Goal: Task Accomplishment & Management: Use online tool/utility

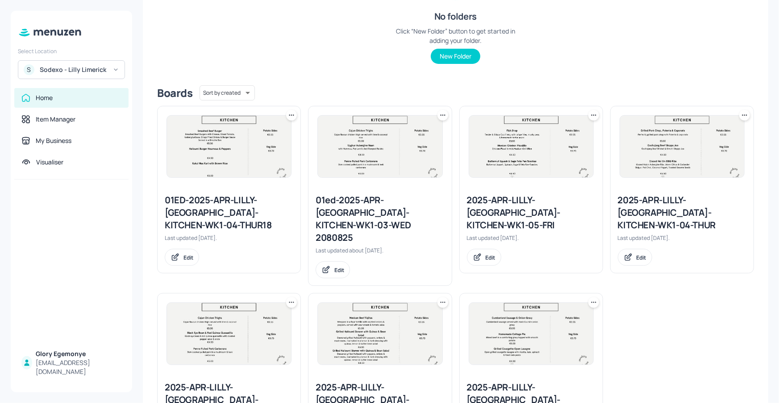
scroll to position [145, 0]
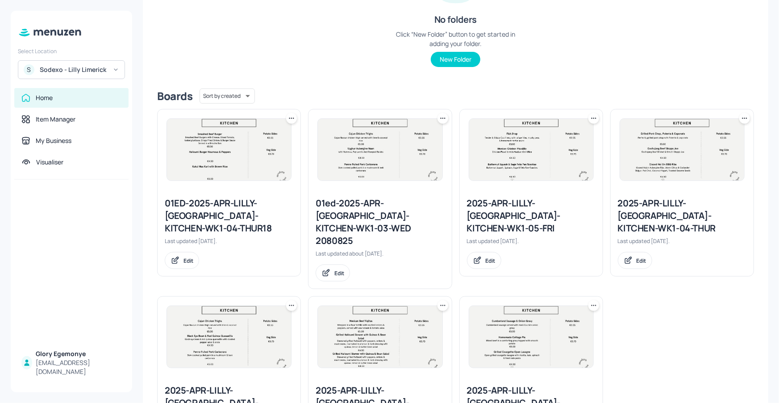
click at [290, 118] on icon at bounding box center [291, 118] width 9 height 9
click at [259, 151] on div "Duplicate" at bounding box center [257, 151] width 71 height 15
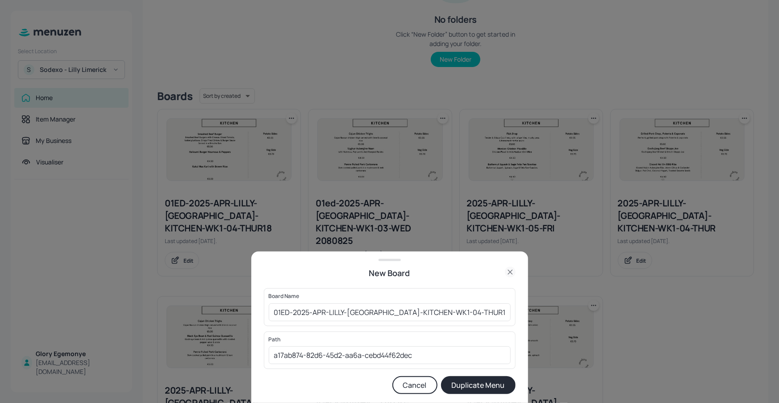
click at [510, 271] on icon at bounding box center [510, 272] width 11 height 11
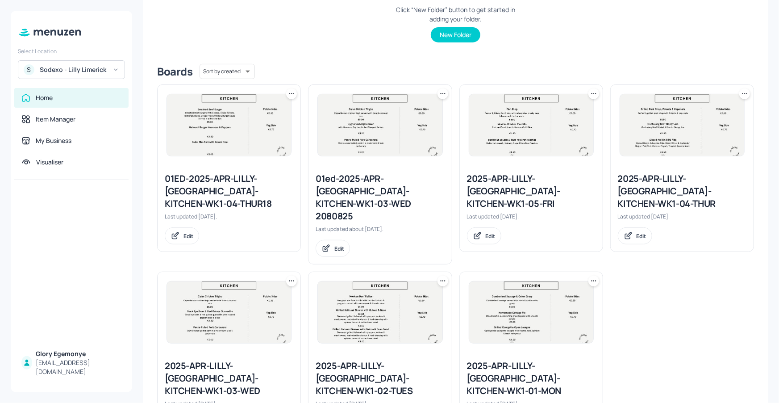
scroll to position [184, 0]
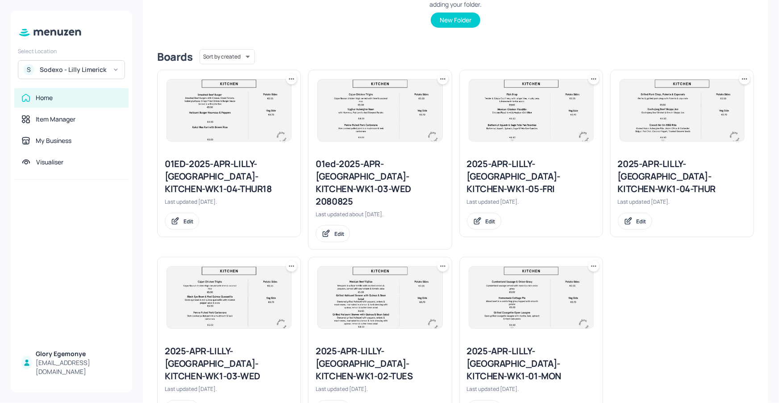
click at [596, 79] on icon at bounding box center [594, 79] width 9 height 9
click at [566, 113] on div "Duplicate" at bounding box center [558, 112] width 71 height 15
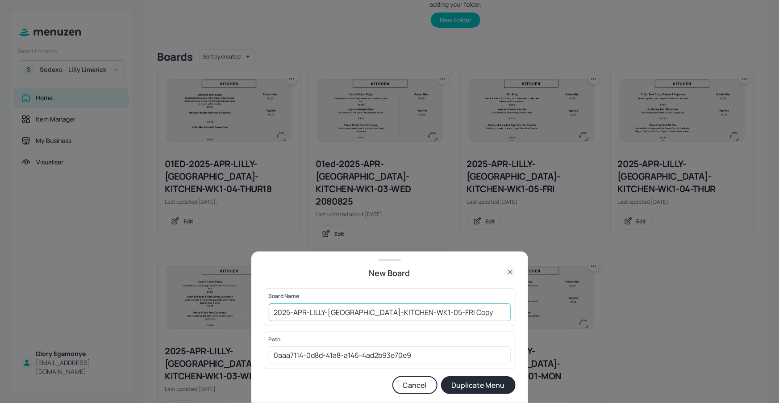
click at [464, 315] on input "2025-APR-LILLY-LIMERICK-KITCHEN-WK1-05-FRI Copy" at bounding box center [390, 312] width 242 height 18
type input "2025-APR-LILLY-[GEOGRAPHIC_DATA]-KITCHEN-WK1-05-[DATE]"
click at [483, 384] on button "Duplicate Menu" at bounding box center [478, 385] width 75 height 18
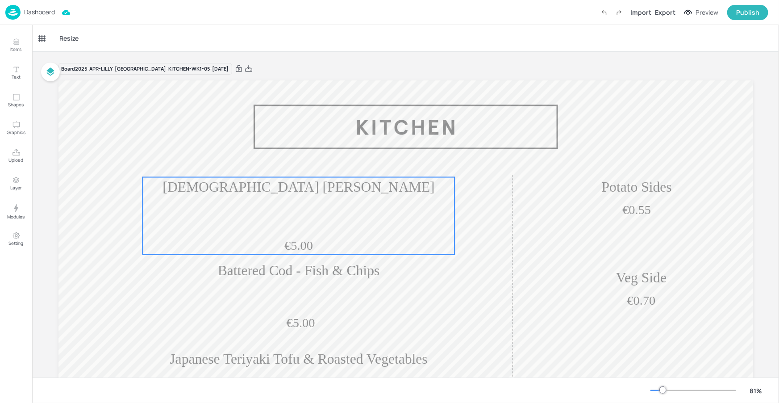
click at [319, 207] on div "€5.00 Greek [PERSON_NAME] N Cheese" at bounding box center [298, 215] width 312 height 77
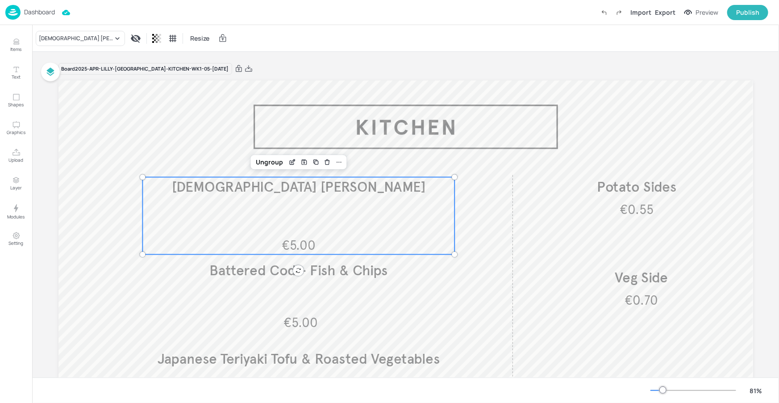
click at [229, 197] on div "[DEMOGRAPHIC_DATA] [PERSON_NAME]" at bounding box center [298, 187] width 312 height 20
click at [85, 41] on div "[DEMOGRAPHIC_DATA] [PERSON_NAME]" at bounding box center [76, 38] width 74 height 8
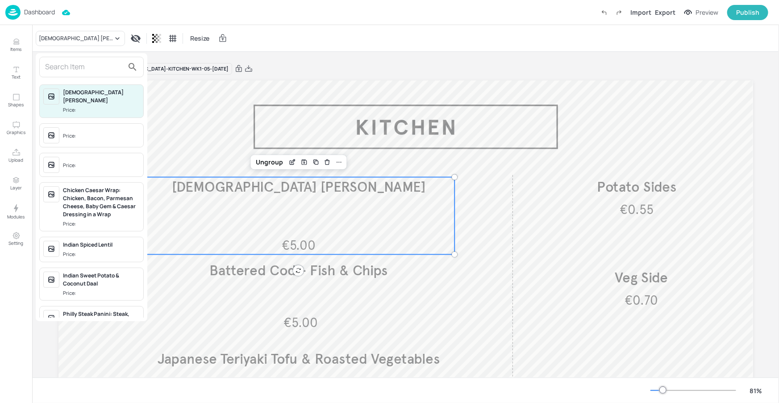
click at [97, 65] on input "text" at bounding box center [84, 67] width 79 height 14
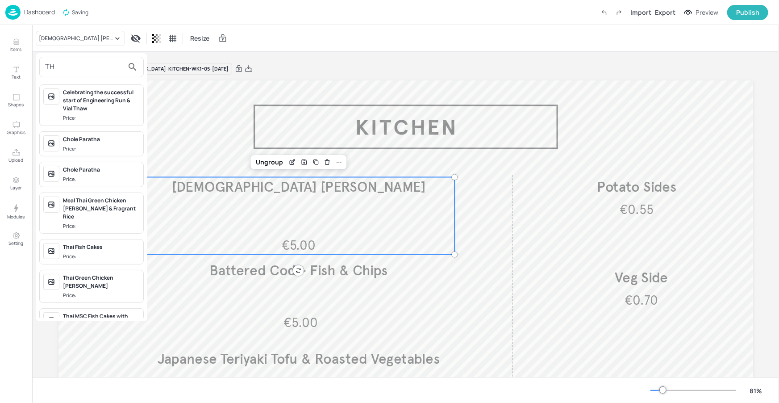
type input "T"
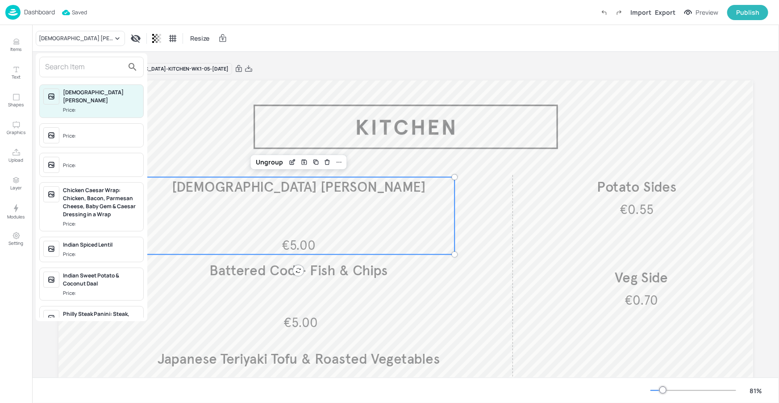
click at [20, 44] on div at bounding box center [389, 201] width 779 height 403
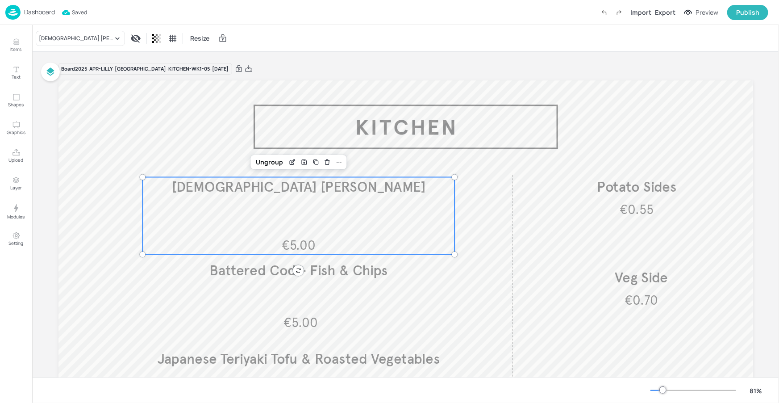
click at [12, 46] on div "Greek Moussaka Mac N Cheese Price: Price: Price: Chicken Caesar Wrap: Chicken, …" at bounding box center [389, 203] width 779 height 399
click at [13, 46] on p "Items" at bounding box center [16, 49] width 11 height 6
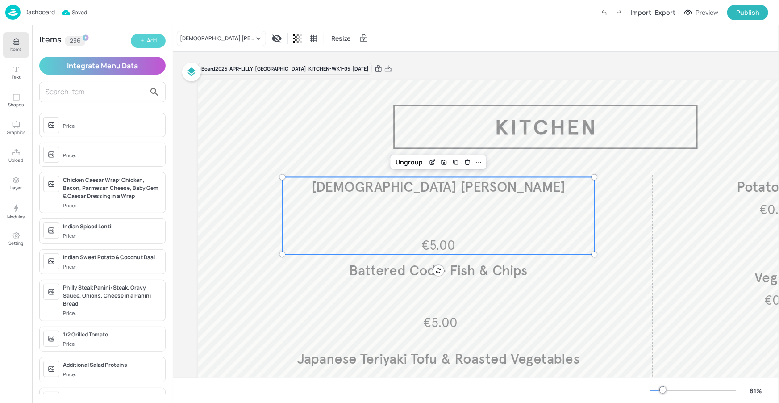
click at [146, 42] on button "Add" at bounding box center [148, 41] width 35 height 14
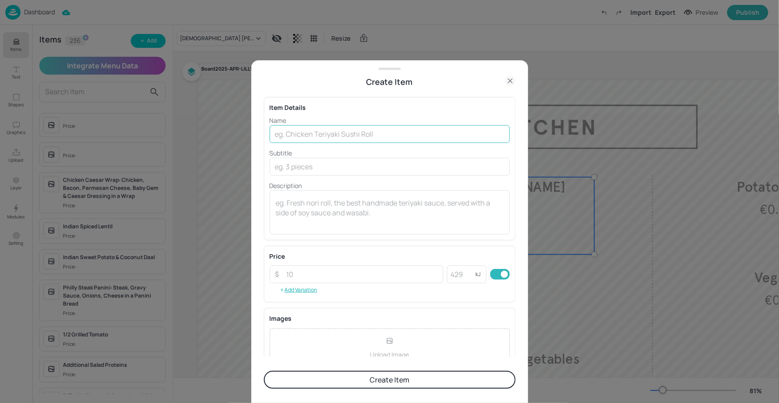
click at [307, 133] on input "text" at bounding box center [390, 134] width 240 height 18
paste input "Thai Red Chicken Curry"
type input "Thai Red Chicken Curry"
click at [303, 274] on input "number" at bounding box center [362, 274] width 163 height 18
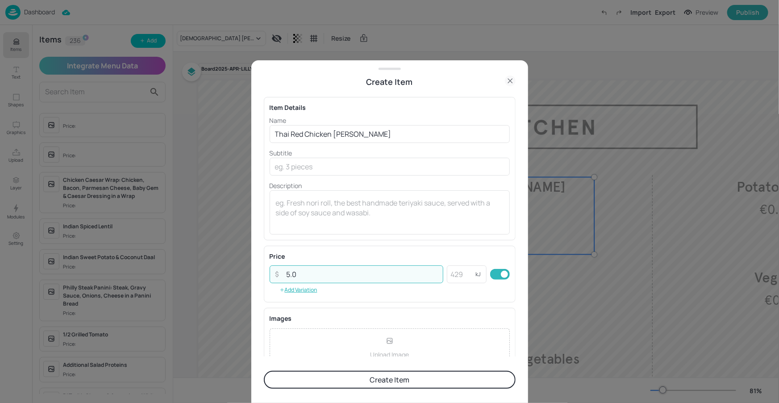
type input "5"
click at [370, 236] on div "Item Details Name Thai Red Chicken Curry ​ Subtitle ​ Description x ​" at bounding box center [390, 168] width 252 height 143
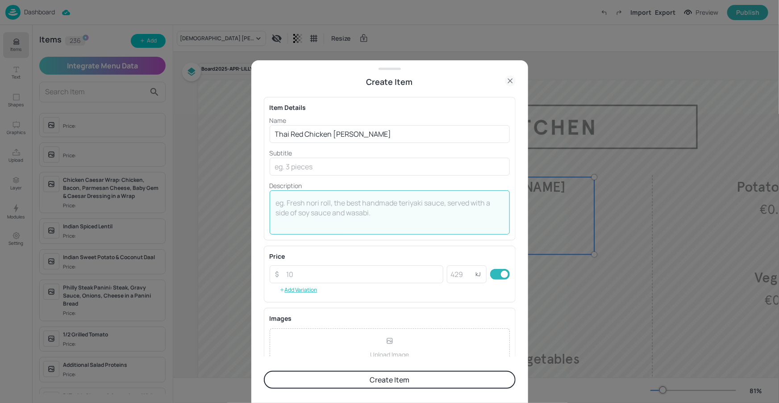
click at [374, 226] on textarea at bounding box center [390, 212] width 228 height 29
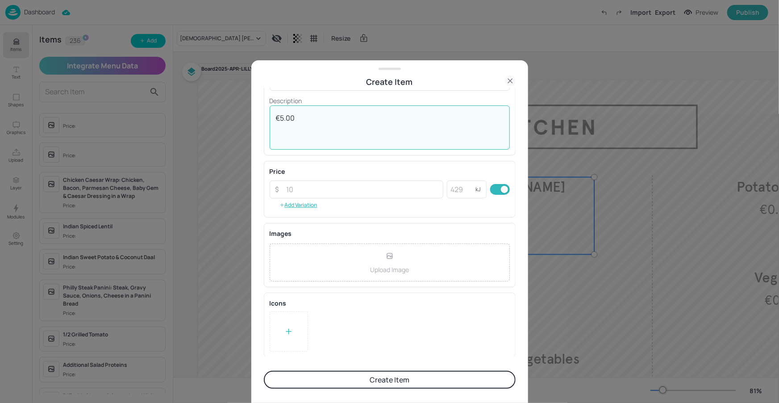
type textarea "€5.00"
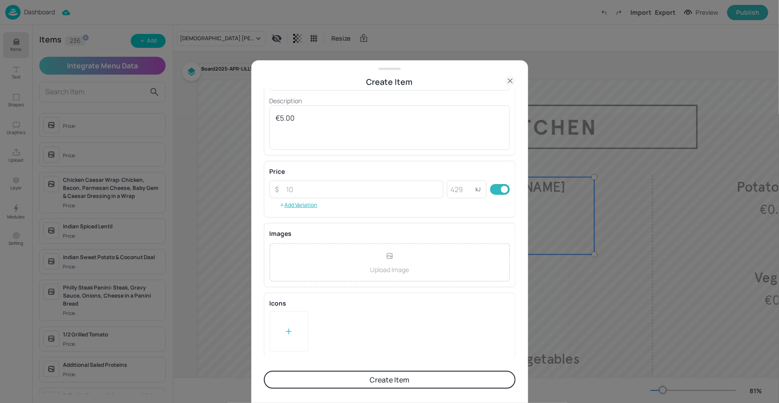
click at [375, 377] on button "Create Item" at bounding box center [390, 380] width 252 height 18
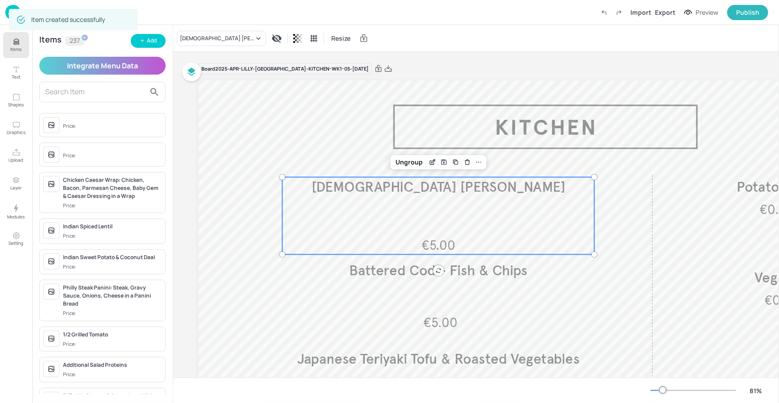
scroll to position [85, 0]
click at [155, 42] on div "Add" at bounding box center [152, 41] width 10 height 8
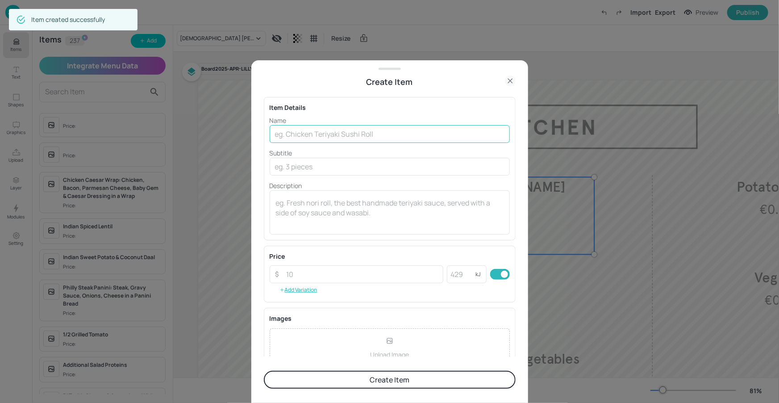
click at [348, 126] on input "text" at bounding box center [390, 134] width 240 height 18
paste input "Vegetable Daal with Roasted Carrots"
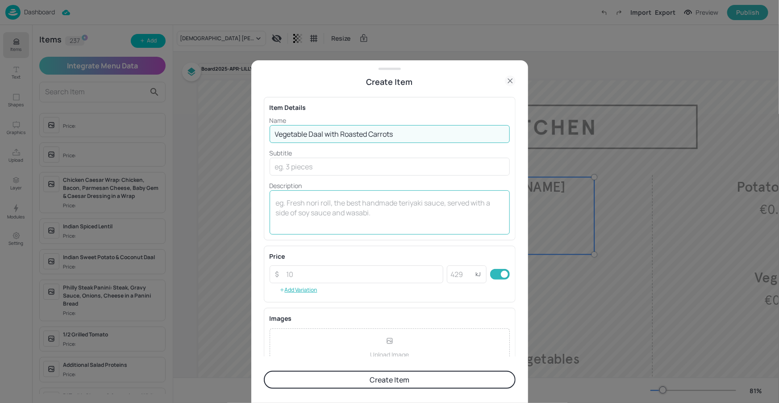
type input "Vegetable Daal with Roasted Carrots"
click at [329, 215] on textarea at bounding box center [390, 212] width 228 height 29
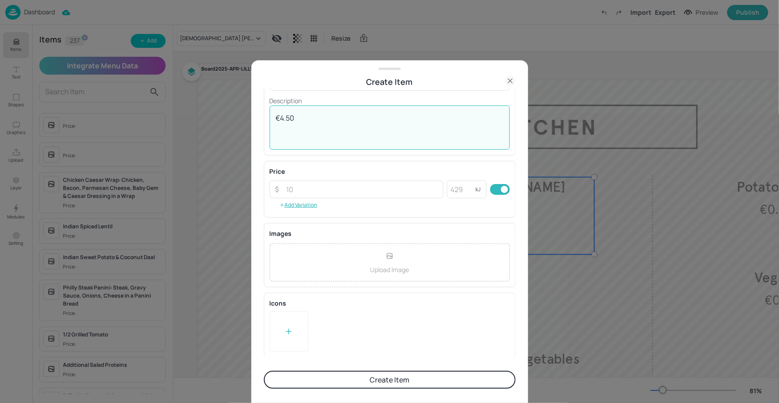
type textarea "€4.50"
click at [286, 322] on div at bounding box center [289, 331] width 38 height 40
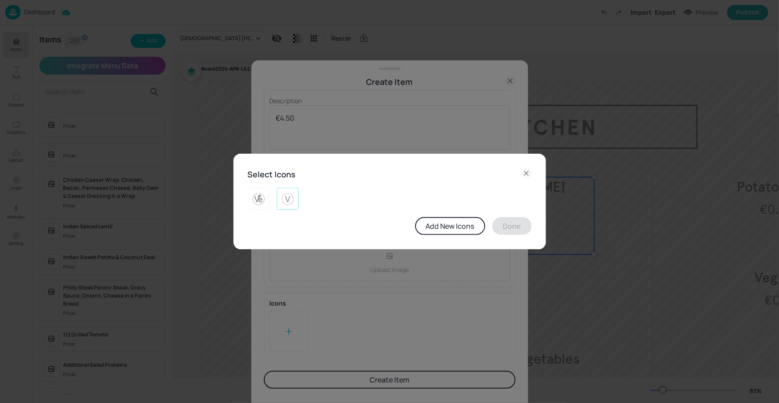
click at [297, 204] on div at bounding box center [288, 199] width 22 height 22
click at [519, 229] on button "Done" at bounding box center [512, 226] width 39 height 18
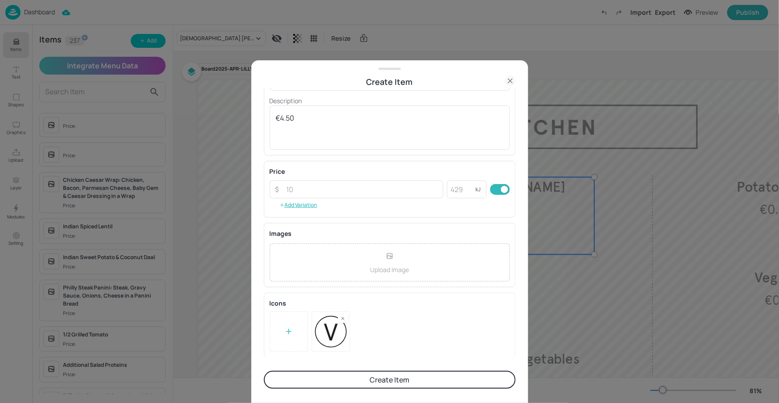
click at [371, 378] on button "Create Item" at bounding box center [390, 380] width 252 height 18
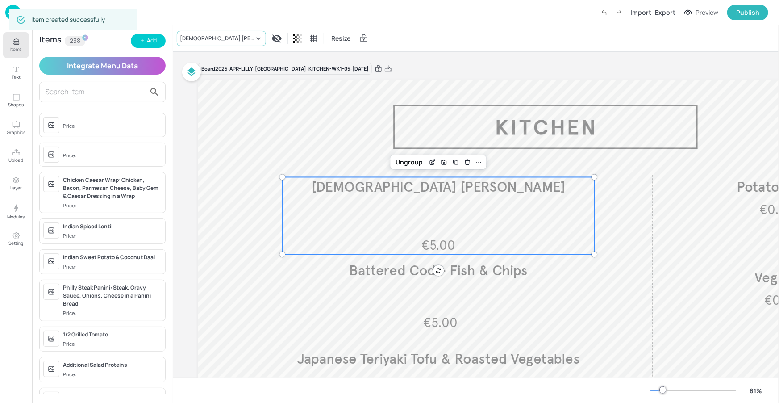
click at [227, 38] on div "Greek Moussaka Mac N Cheese" at bounding box center [217, 38] width 74 height 8
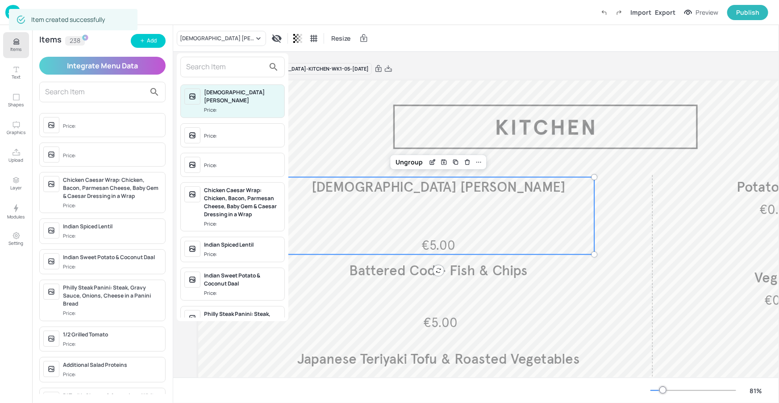
click at [218, 65] on input "text" at bounding box center [225, 67] width 79 height 14
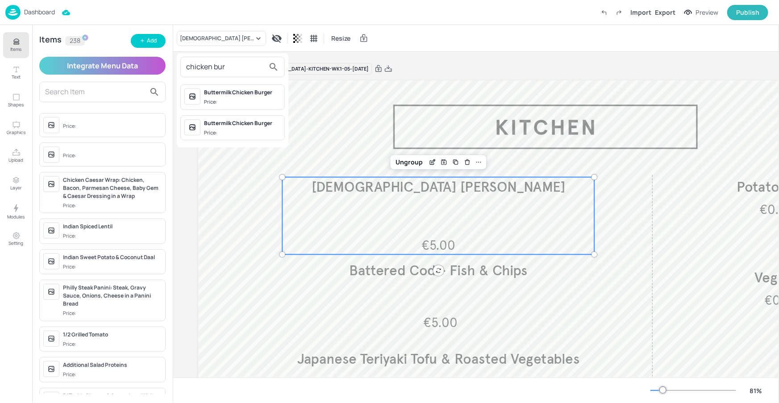
type input "chicken bur"
click at [163, 42] on div at bounding box center [389, 201] width 779 height 403
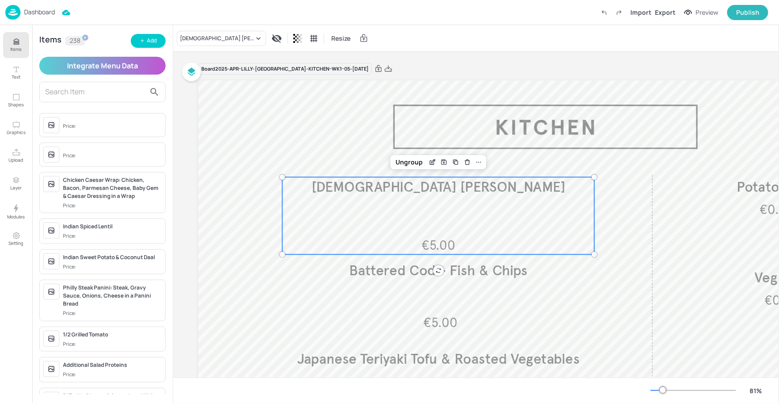
click at [154, 42] on div "chicken bur Buttermilk Chicken Burger Price: Buttermilk Chicken Burger Price:" at bounding box center [389, 203] width 779 height 399
click at [154, 42] on div "Add" at bounding box center [152, 41] width 10 height 8
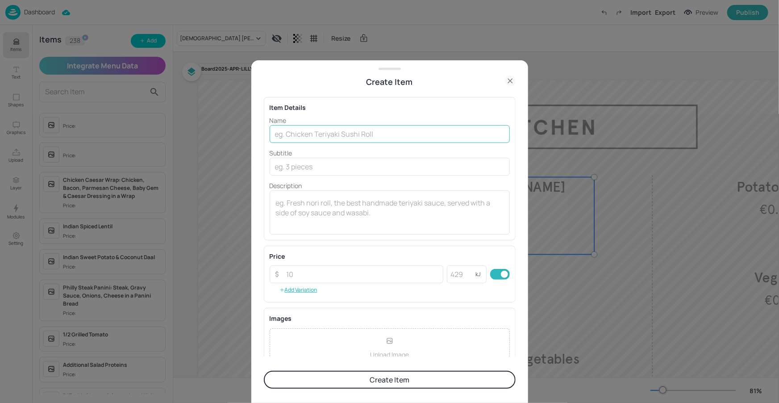
click at [284, 140] on input "text" at bounding box center [390, 134] width 240 height 18
paste input "Chicken Burger"
type input "Chicken Burger"
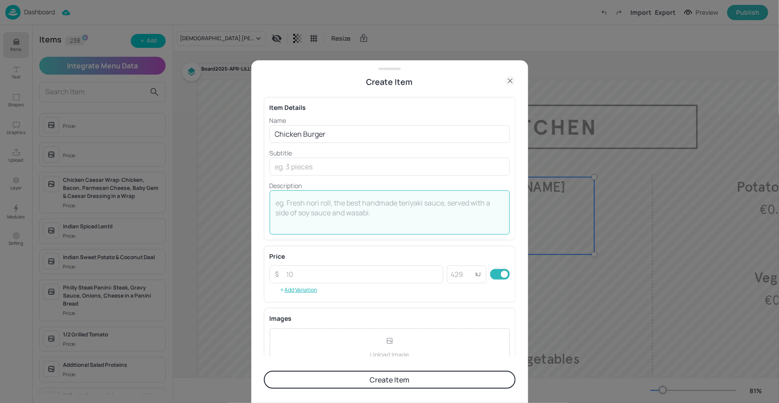
click at [302, 201] on textarea at bounding box center [390, 212] width 228 height 29
type textarea "€5.00"
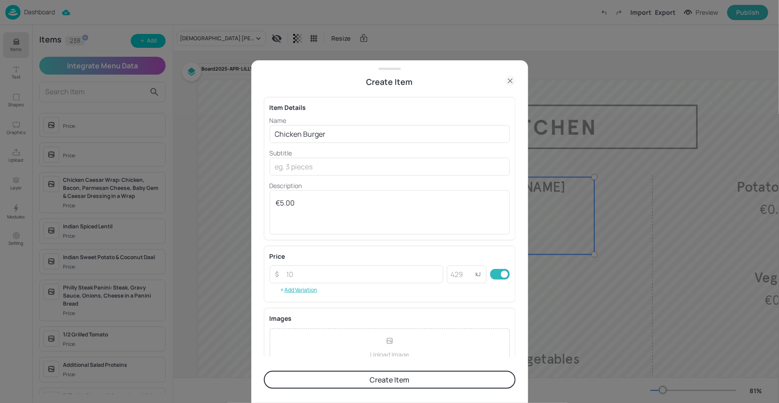
click at [374, 376] on button "Create Item" at bounding box center [390, 380] width 252 height 18
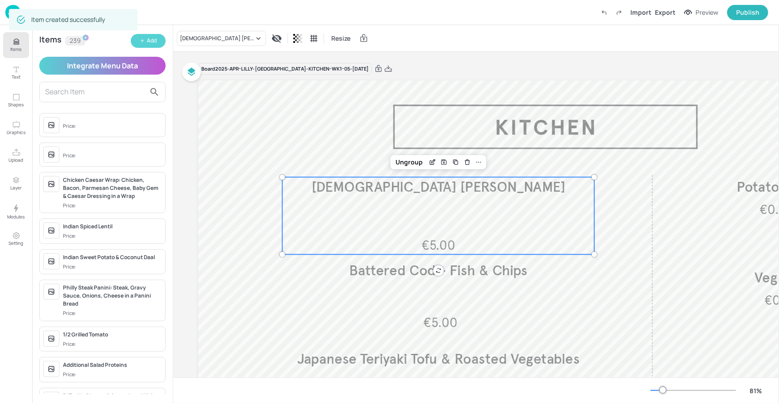
click at [152, 38] on div "Add" at bounding box center [152, 41] width 10 height 8
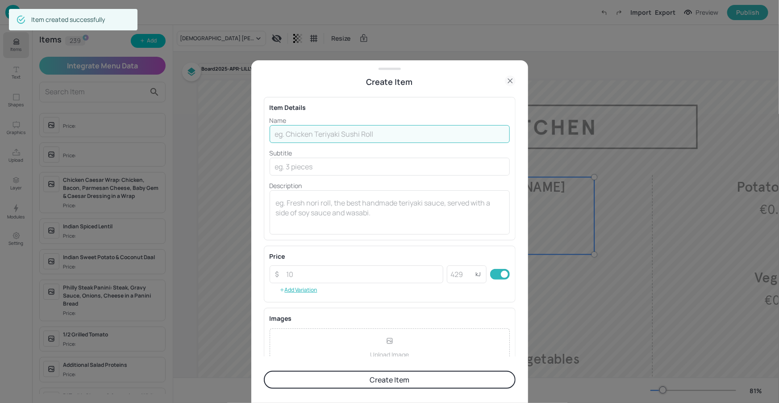
click at [314, 135] on input "text" at bounding box center [390, 134] width 240 height 18
paste input "Vegetable Daal with Beetroot Falafel"
type input "Vegetable Daal with Beetroot Falafel"
click at [318, 191] on div "x ​" at bounding box center [390, 212] width 240 height 44
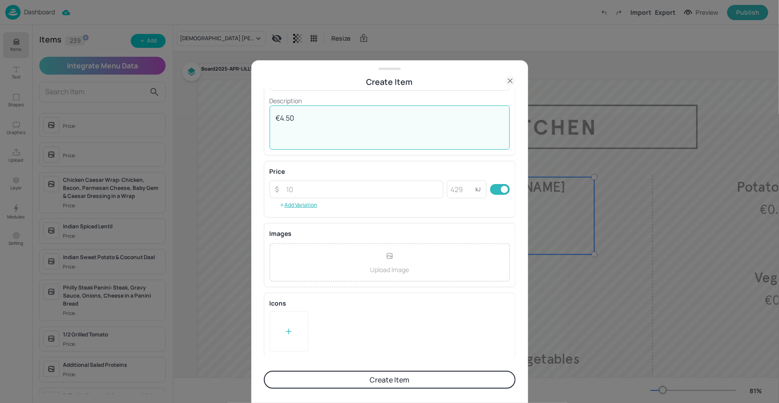
type textarea "€4.50"
click at [297, 337] on div at bounding box center [289, 331] width 38 height 40
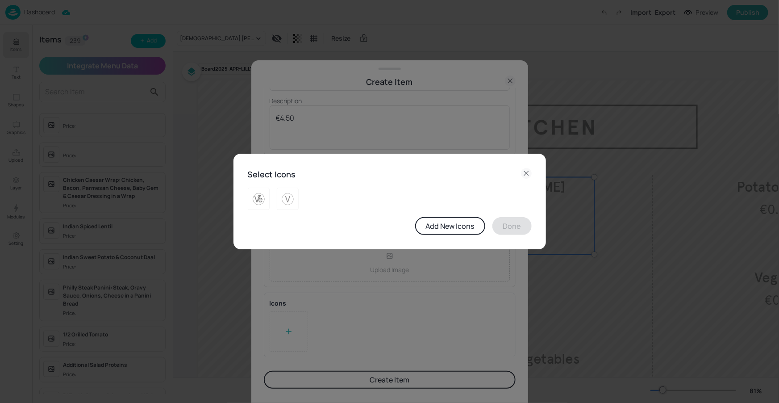
drag, startPoint x: 285, startPoint y: 200, endPoint x: 353, endPoint y: 205, distance: 68.1
click at [285, 200] on img at bounding box center [288, 199] width 14 height 14
click at [514, 220] on button "Done" at bounding box center [512, 226] width 39 height 18
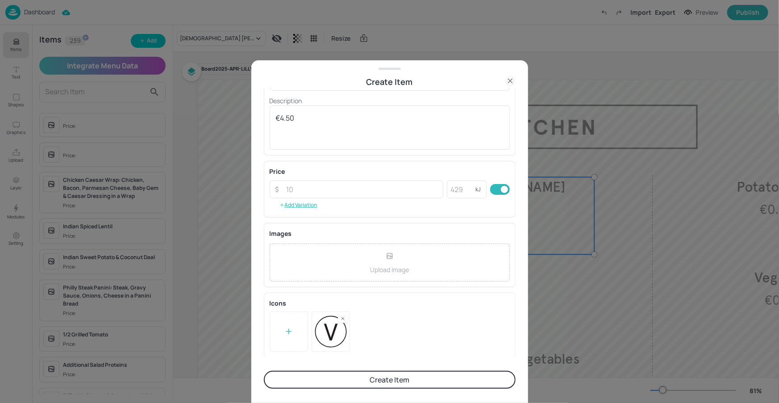
click at [369, 378] on button "Create Item" at bounding box center [390, 380] width 252 height 18
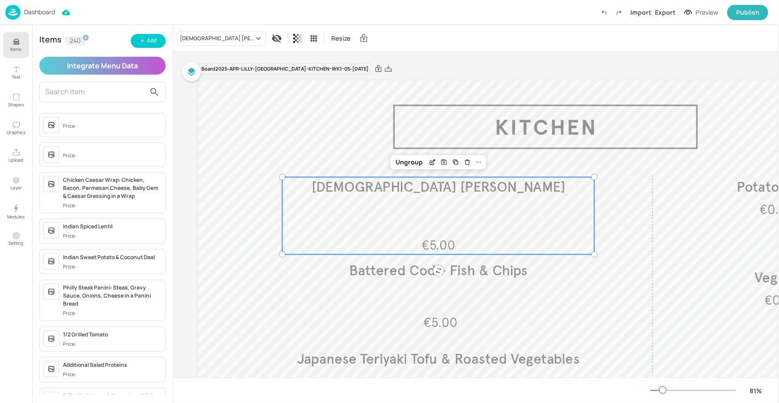
drag, startPoint x: 548, startPoint y: 201, endPoint x: 541, endPoint y: 199, distance: 6.9
click at [548, 201] on div "€5.00 Greek Moussaka Mac N Cheese" at bounding box center [438, 215] width 312 height 77
click at [247, 38] on div "Greek Moussaka Mac N Cheese" at bounding box center [217, 38] width 74 height 8
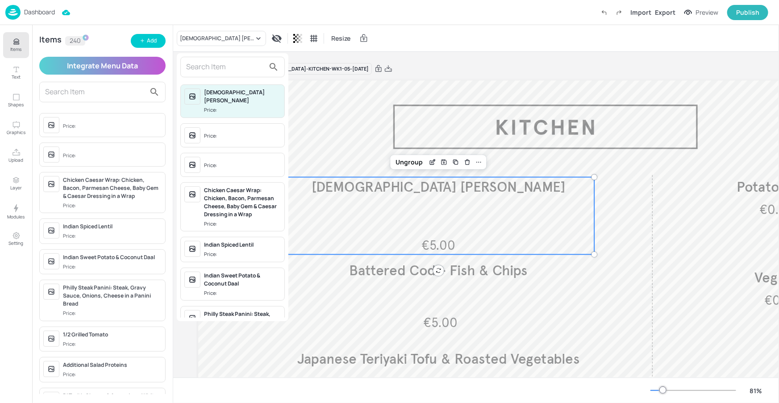
click at [227, 71] on input "text" at bounding box center [225, 67] width 79 height 14
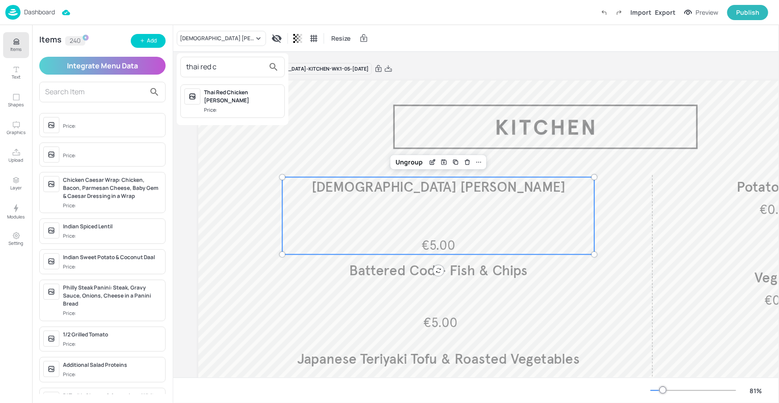
type input "thai red c"
click at [227, 90] on div "Thai Red Chicken Curry" at bounding box center [242, 96] width 77 height 16
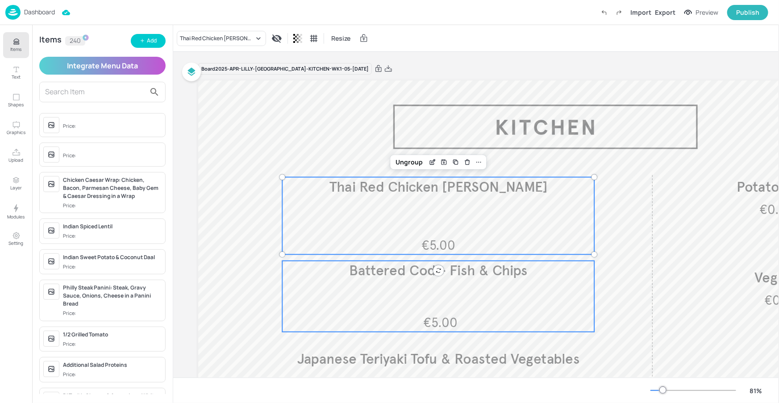
click at [537, 293] on div "€5.00 Battered Cod - Fish & Chips" at bounding box center [438, 296] width 312 height 71
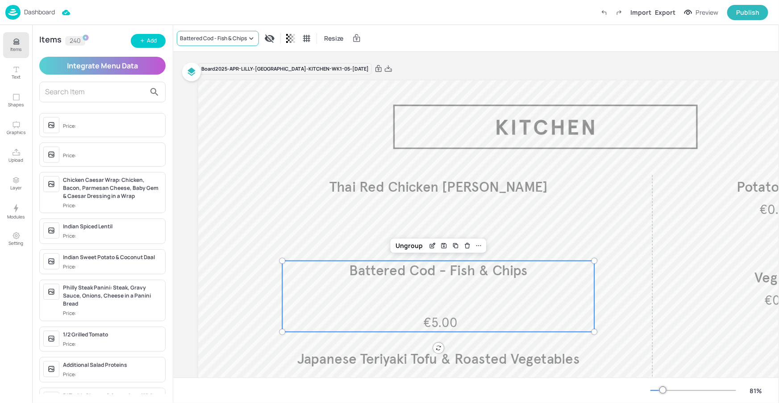
click at [230, 36] on div "Battered Cod - Fish & Chips" at bounding box center [213, 38] width 67 height 8
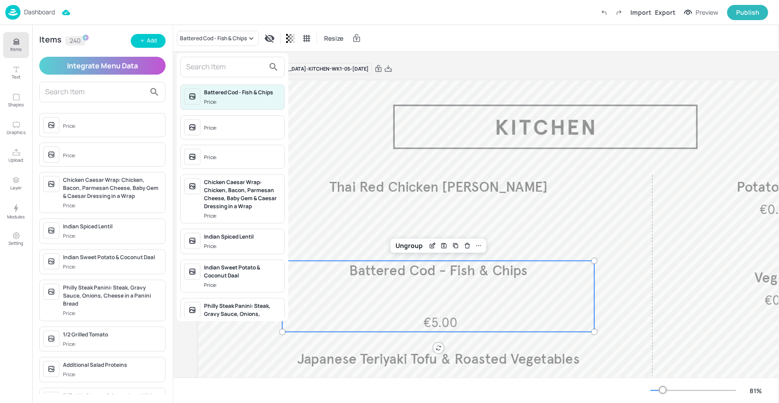
click at [219, 69] on input "text" at bounding box center [225, 67] width 79 height 14
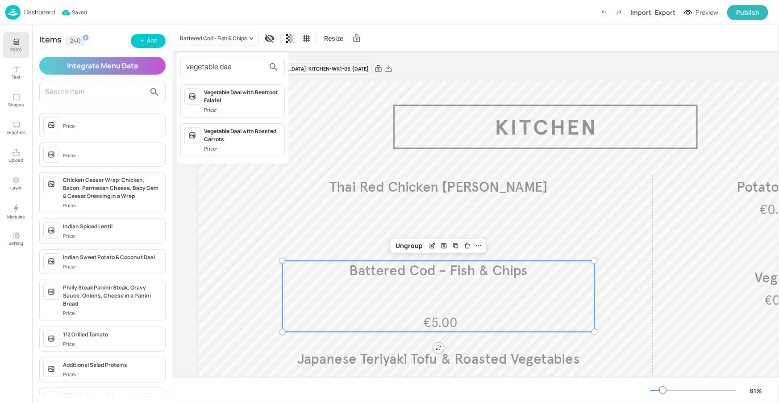
type input "vegetable daa"
click at [226, 138] on div "Vegetable Daal with Roasted Carrots" at bounding box center [242, 135] width 77 height 16
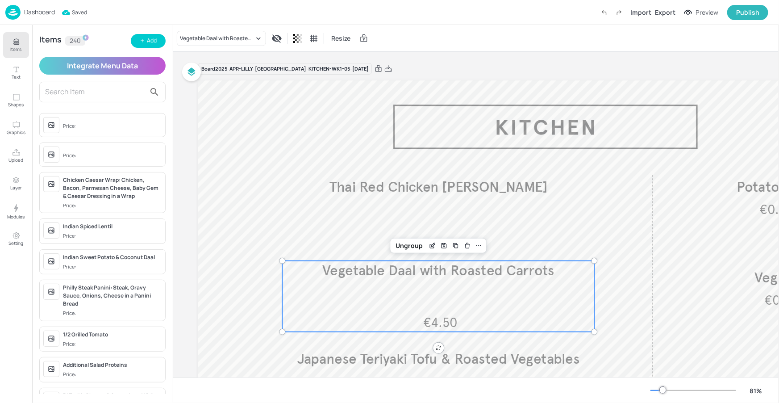
scroll to position [118, 0]
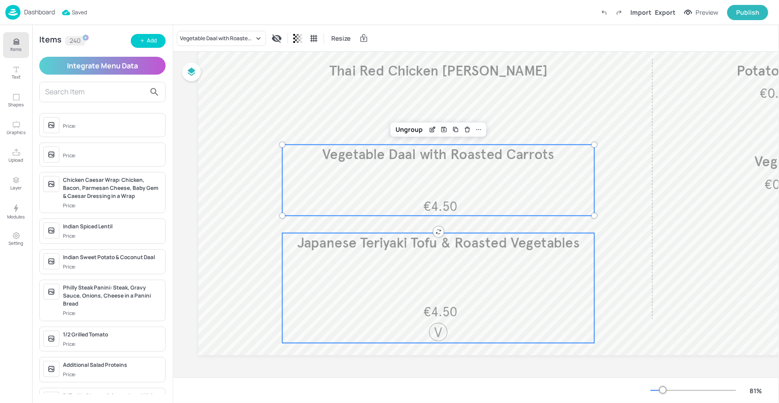
click at [481, 260] on div "€4.50 Japanese Teriyaki Tofu & Roasted Vegetables" at bounding box center [438, 288] width 312 height 110
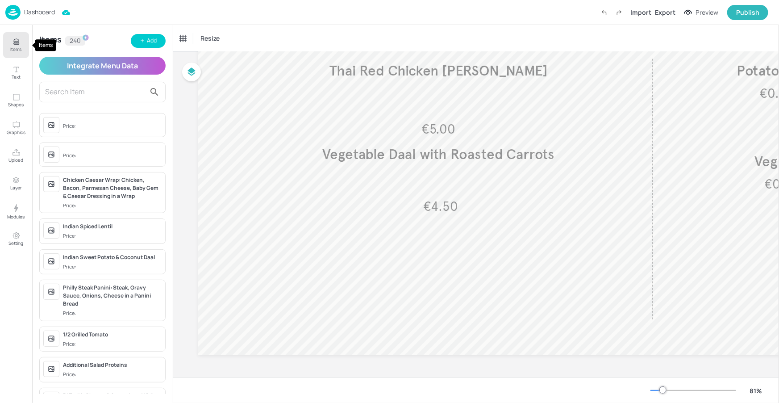
click at [22, 43] on button "Items" at bounding box center [16, 45] width 26 height 26
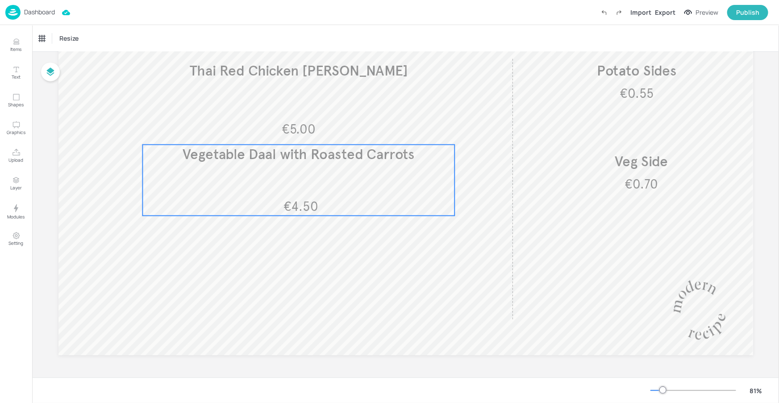
scroll to position [116, 0]
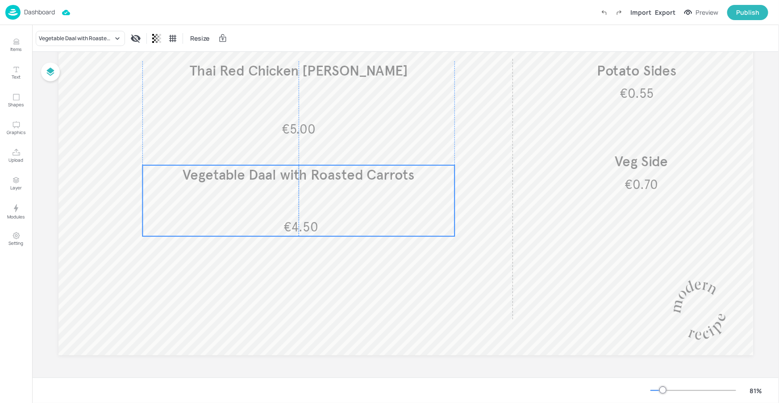
drag, startPoint x: 270, startPoint y: 182, endPoint x: 270, endPoint y: 202, distance: 20.5
click at [270, 202] on div "€4.50 Vegetable Daal with Roasted Carrots" at bounding box center [298, 200] width 312 height 71
click at [293, 152] on icon "Edit Item" at bounding box center [293, 149] width 8 height 7
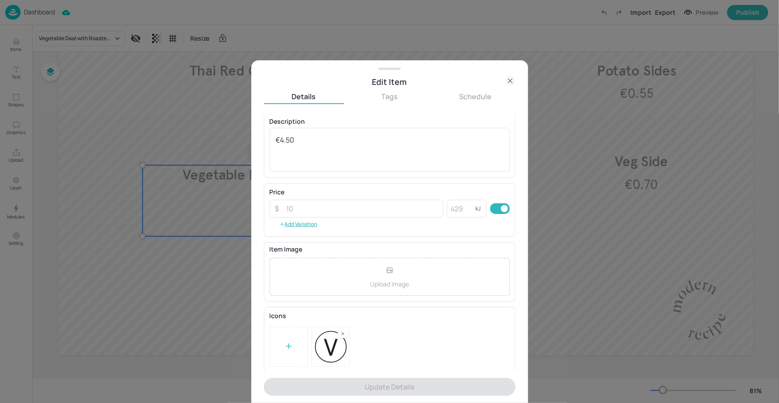
scroll to position [75, 0]
click at [354, 383] on form "Name Vegetable Daal with Roasted Carrots ​ Subtitle x ​ Description €4.50 x ​ P…" at bounding box center [390, 259] width 252 height 288
click at [511, 79] on icon at bounding box center [510, 80] width 11 height 11
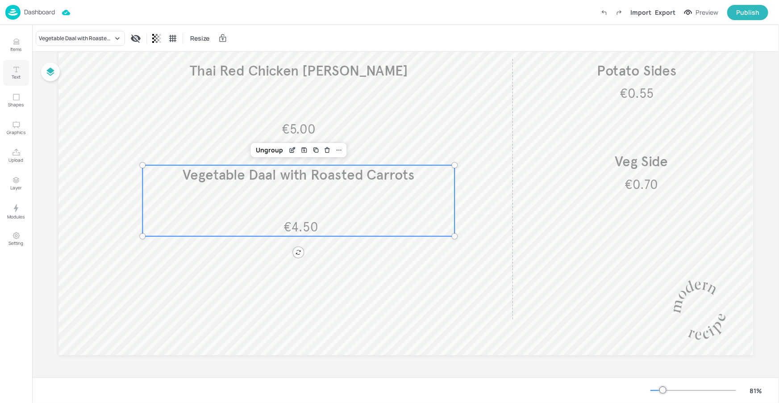
click at [15, 71] on icon "Text" at bounding box center [16, 69] width 8 height 8
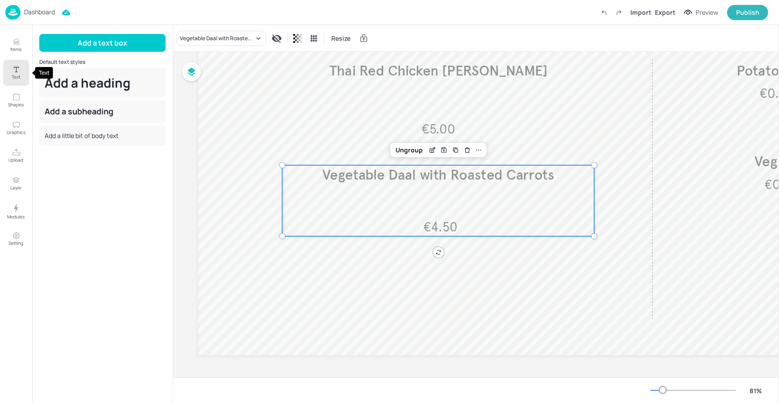
scroll to position [118, 0]
click at [12, 50] on p "Items" at bounding box center [16, 49] width 11 height 6
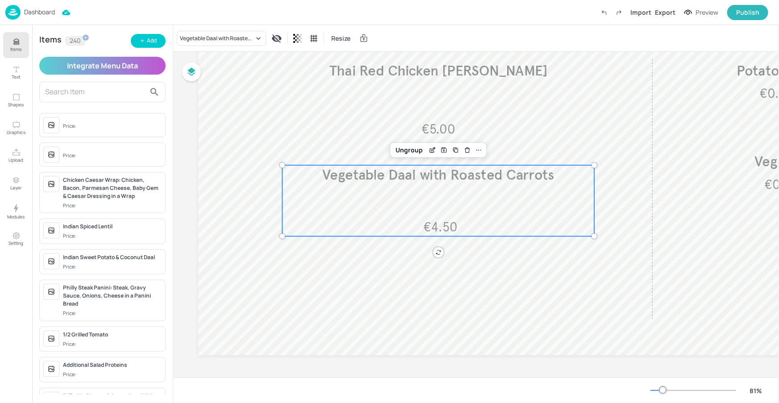
click at [89, 87] on input "text" at bounding box center [95, 92] width 100 height 14
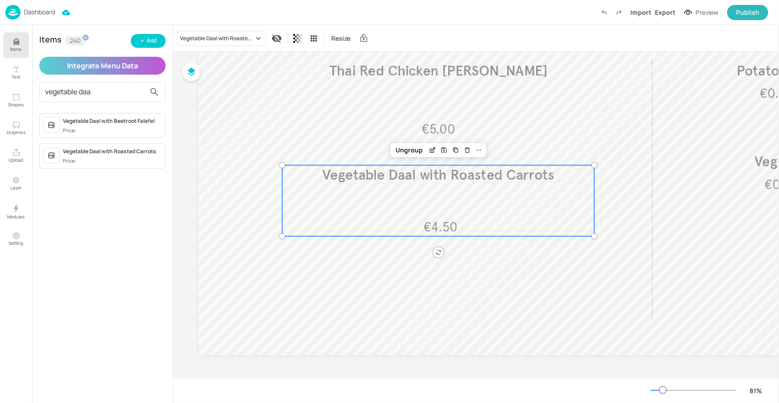
type input "vegetable daa"
click at [116, 150] on div "Vegetable Daal with Roasted Carrots" at bounding box center [112, 151] width 99 height 8
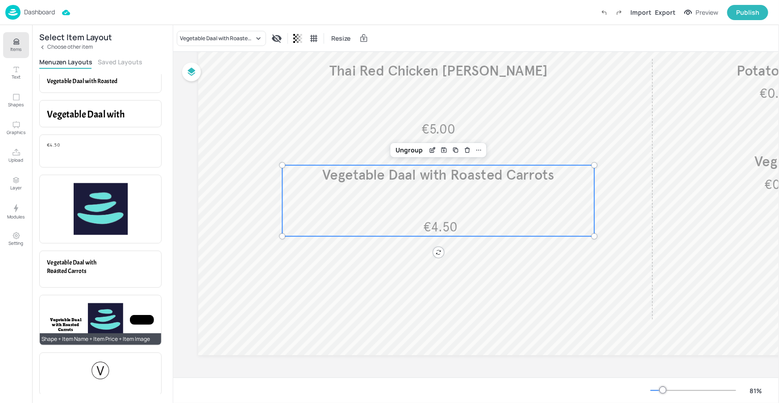
scroll to position [59, 0]
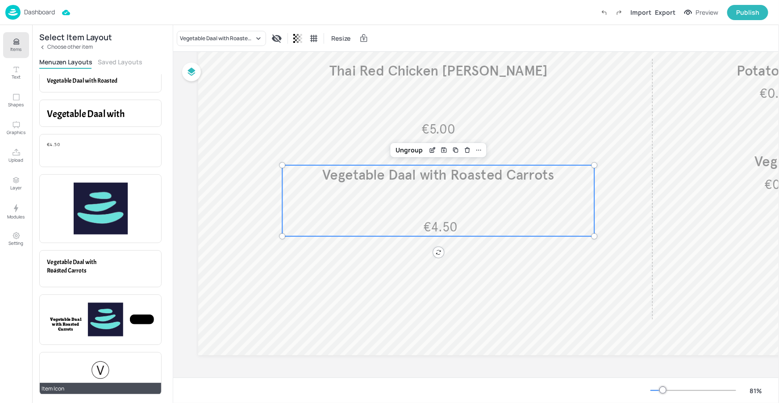
click at [94, 371] on div at bounding box center [100, 370] width 21 height 21
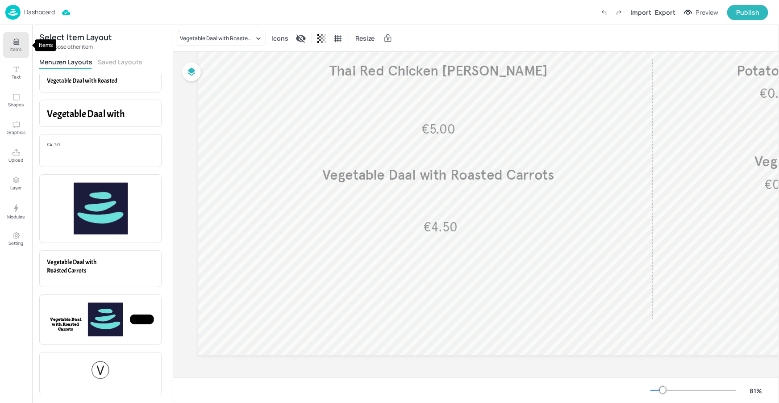
drag, startPoint x: 20, startPoint y: 32, endPoint x: 24, endPoint y: 39, distance: 8.0
click at [20, 32] on button "Items" at bounding box center [16, 45] width 26 height 26
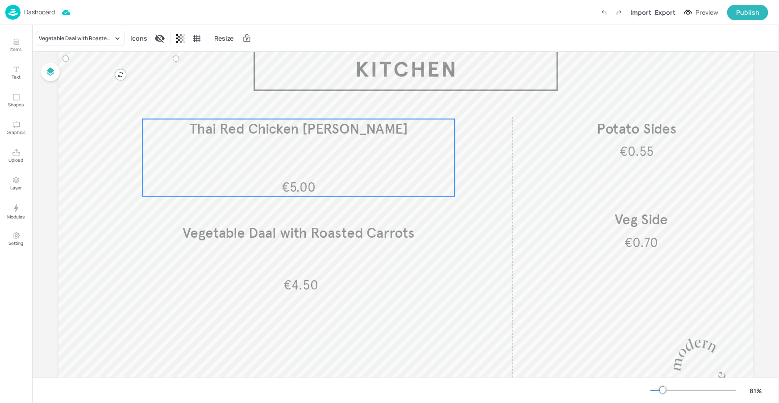
scroll to position [53, 0]
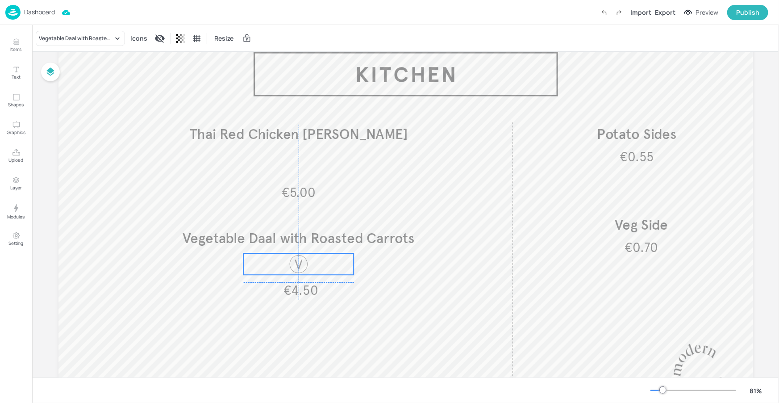
drag, startPoint x: 144, startPoint y: 52, endPoint x: 322, endPoint y: 271, distance: 282.2
click at [322, 271] on div at bounding box center [298, 263] width 111 height 21
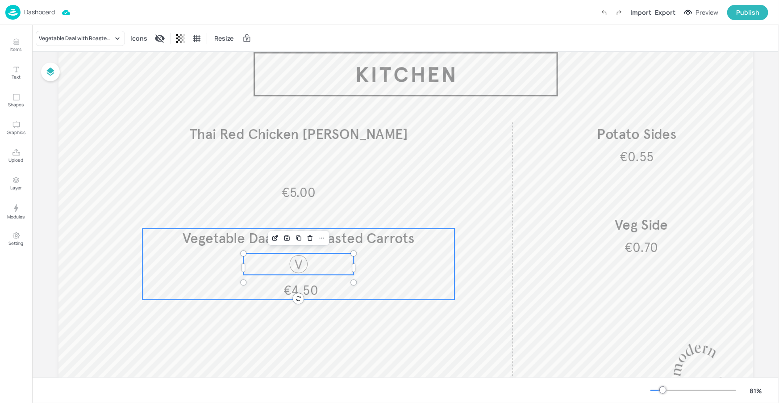
click at [306, 288] on span "€4.50" at bounding box center [300, 291] width 35 height 16
click at [259, 214] on div "Group" at bounding box center [252, 214] width 26 height 12
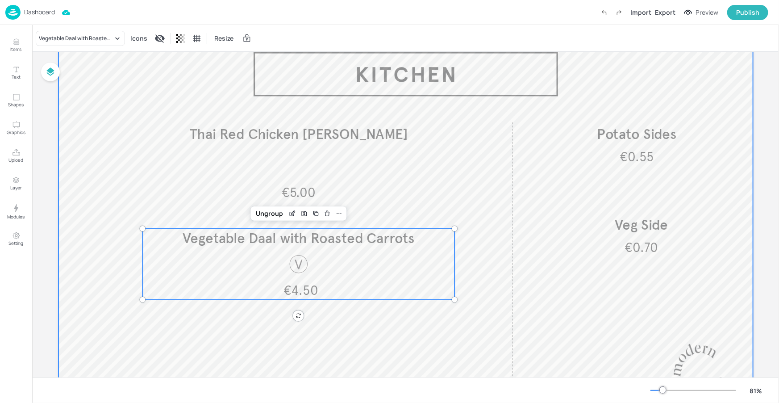
click at [345, 366] on div at bounding box center [406, 223] width 695 height 391
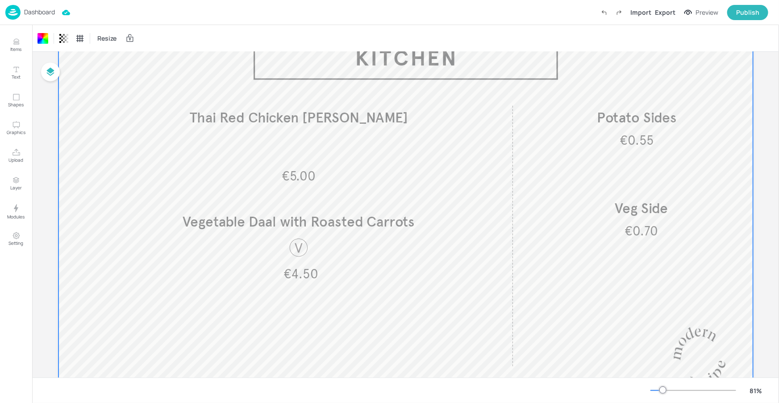
scroll to position [71, 0]
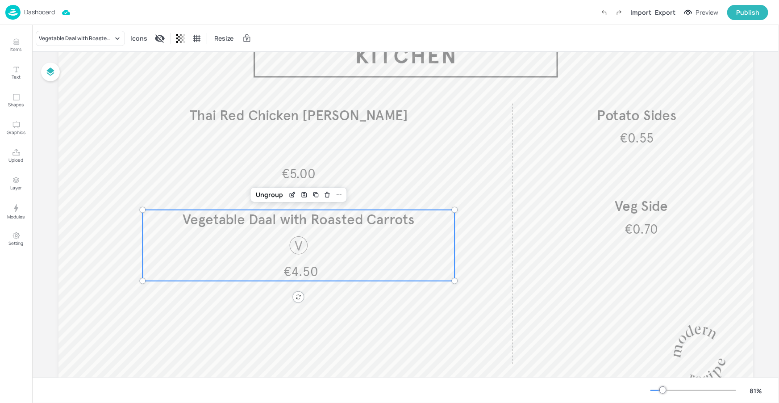
click at [341, 250] on div at bounding box center [298, 244] width 111 height 21
click at [271, 196] on div "Ungroup" at bounding box center [269, 195] width 34 height 12
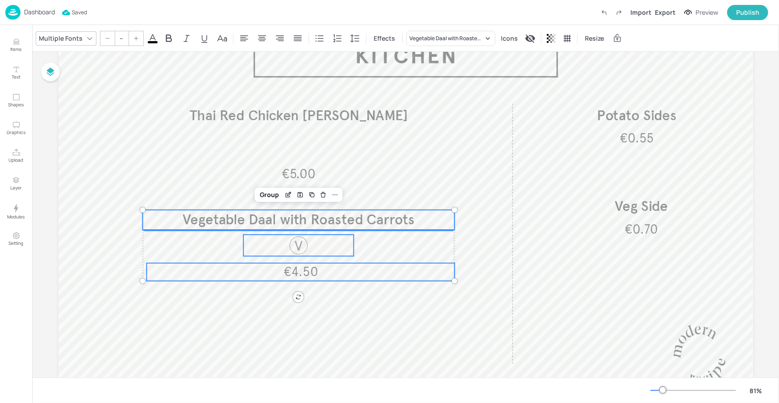
click at [311, 246] on div at bounding box center [298, 244] width 111 height 21
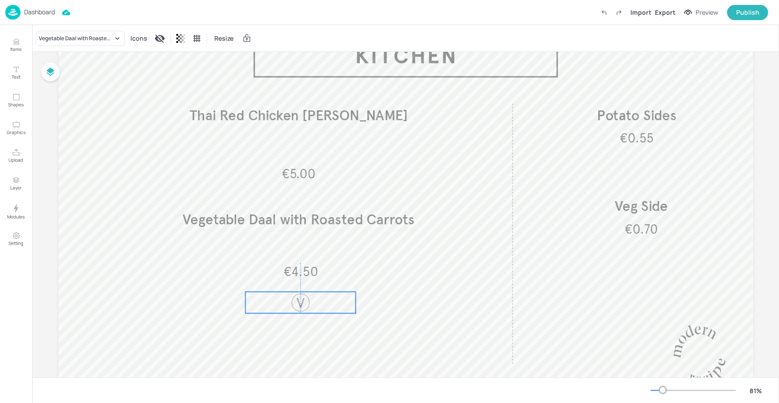
drag, startPoint x: 311, startPoint y: 246, endPoint x: 314, endPoint y: 298, distance: 52.8
click at [315, 302] on div at bounding box center [300, 302] width 111 height 21
click at [304, 301] on div at bounding box center [300, 302] width 21 height 21
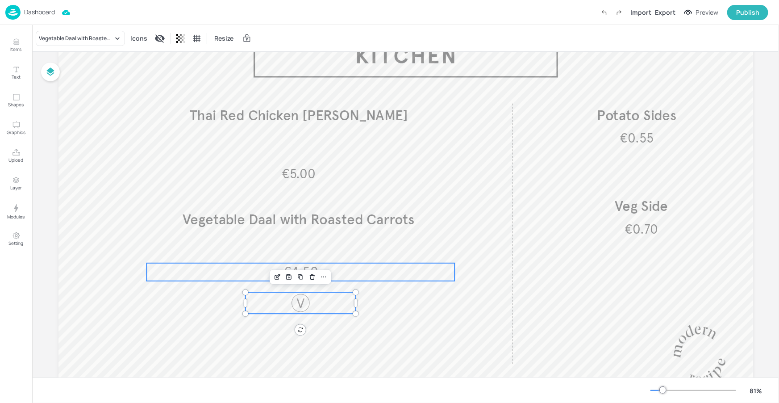
click at [337, 265] on p "€4.50" at bounding box center [300, 272] width 308 height 18
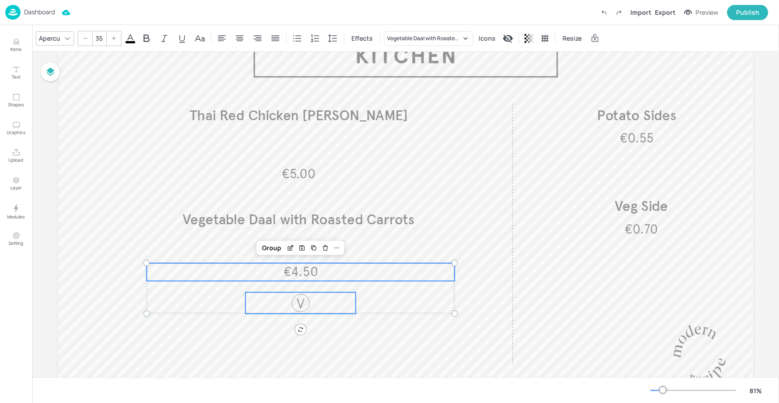
type input "--"
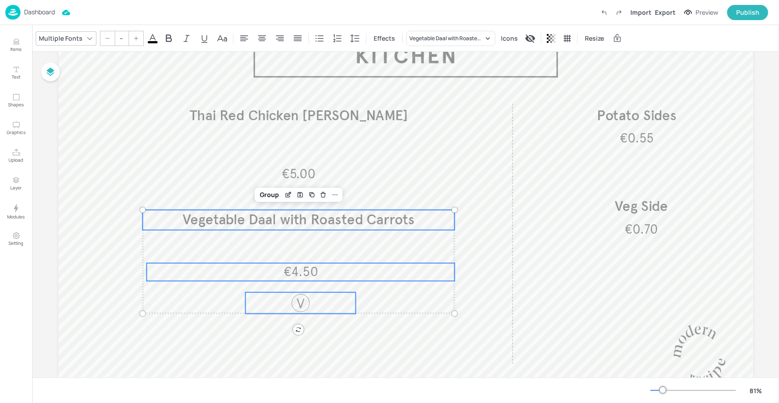
click at [349, 217] on span "Vegetable Daal with Roasted Carrots" at bounding box center [299, 219] width 232 height 17
click at [267, 193] on div "Group" at bounding box center [269, 195] width 26 height 12
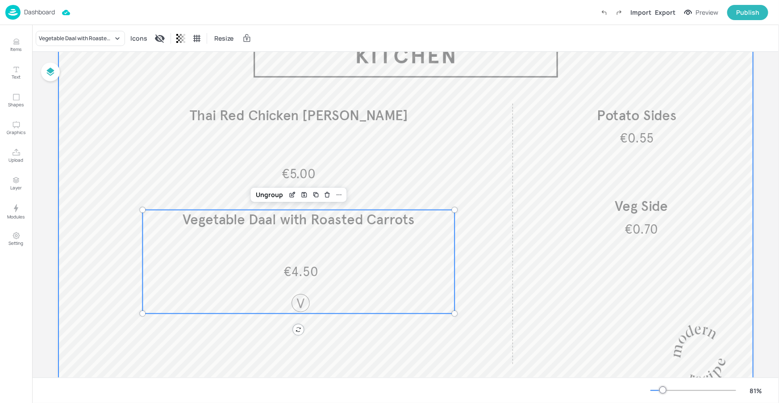
click at [433, 344] on div at bounding box center [406, 204] width 695 height 391
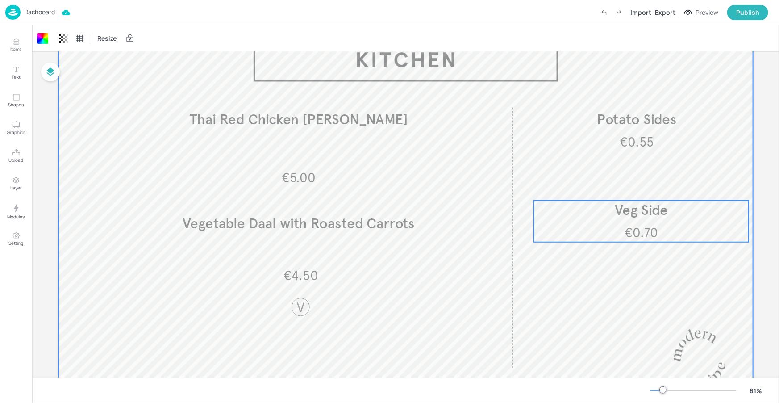
scroll to position [68, 0]
click at [628, 222] on div "€0.70 Veg Side" at bounding box center [641, 221] width 215 height 42
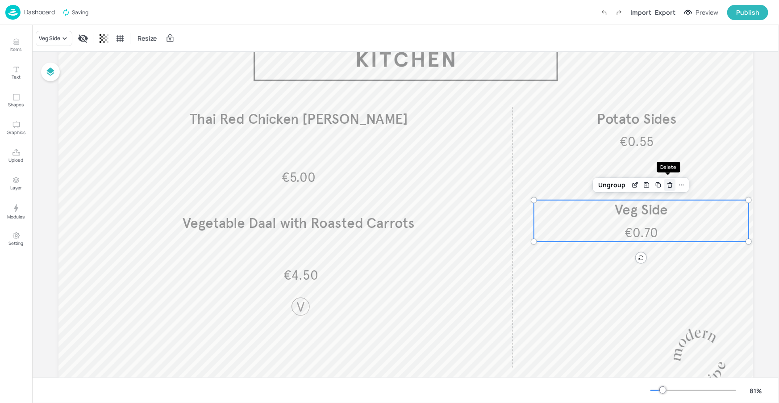
click at [670, 183] on icon "Delete" at bounding box center [670, 184] width 7 height 7
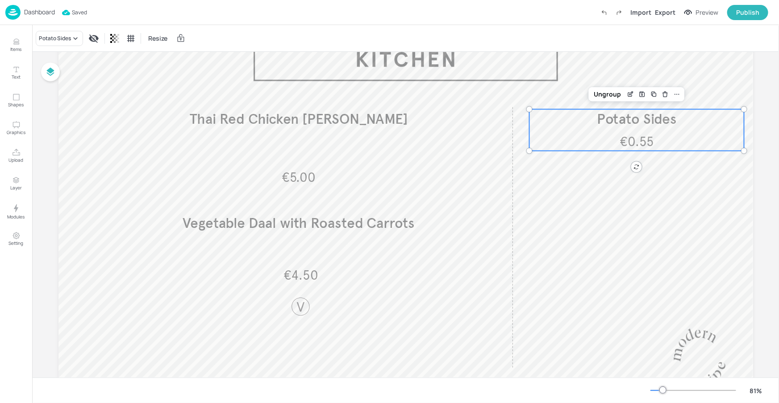
click at [659, 132] on div "€0.55 Potato Sides" at bounding box center [636, 130] width 215 height 42
click at [669, 96] on div "Delete" at bounding box center [667, 94] width 12 height 12
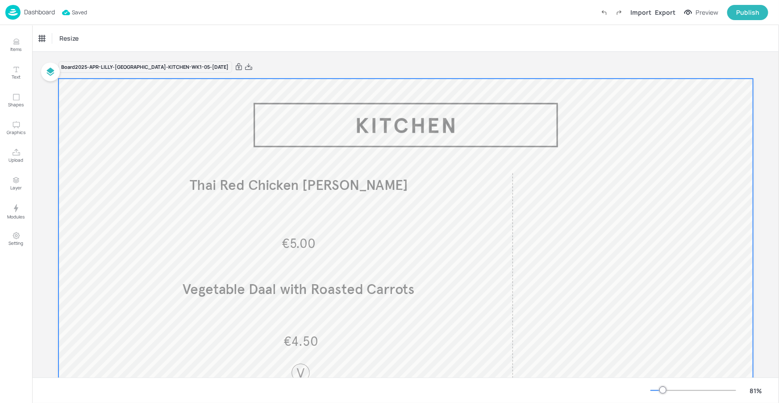
scroll to position [0, 0]
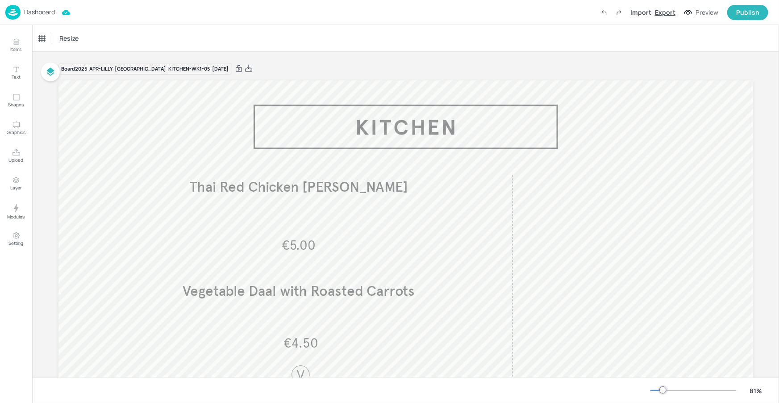
click at [673, 14] on div "Export" at bounding box center [665, 12] width 21 height 9
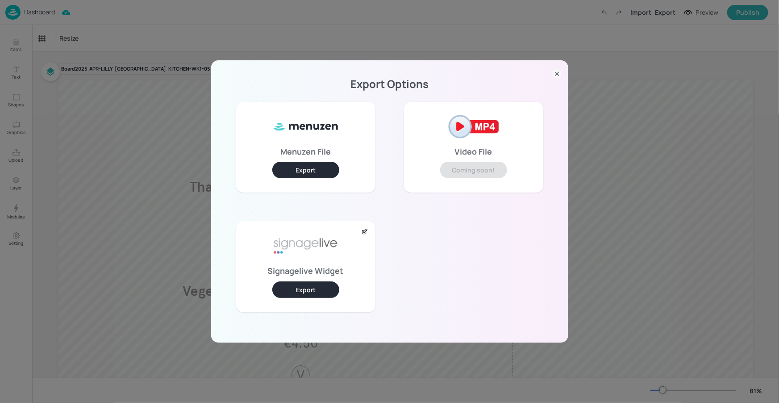
drag, startPoint x: 314, startPoint y: 289, endPoint x: 315, endPoint y: 284, distance: 4.6
click at [314, 288] on button "Export" at bounding box center [305, 289] width 67 height 17
click at [149, 29] on div "Export Options Menuzen File Export Video File Coming soon! Signagelive Widget E…" at bounding box center [389, 201] width 779 height 403
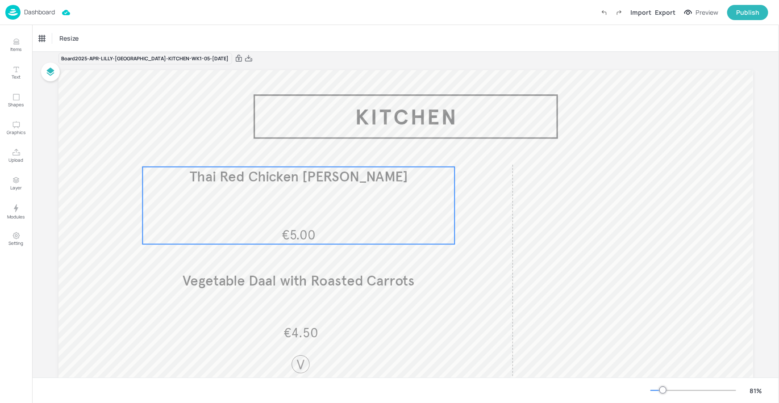
scroll to position [13, 0]
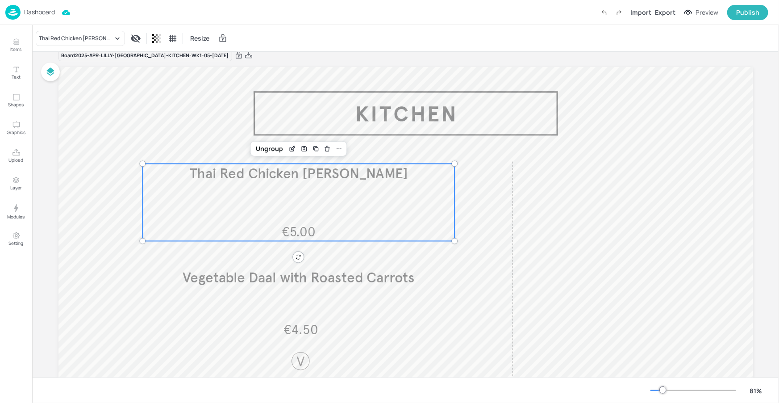
click at [355, 204] on div "€5.00 Thai Red Chicken Curry" at bounding box center [298, 202] width 312 height 77
click at [95, 38] on div "Thai Red Chicken [PERSON_NAME]" at bounding box center [76, 38] width 74 height 8
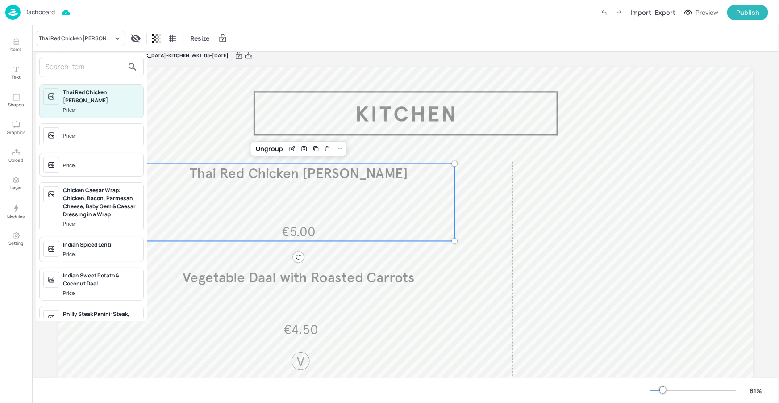
click at [91, 62] on input "text" at bounding box center [84, 67] width 79 height 14
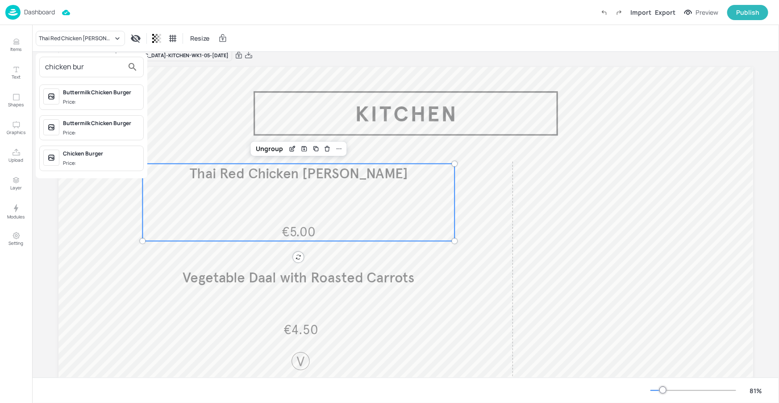
type input "chicken bur"
click at [104, 146] on div "Chicken Burger Price:" at bounding box center [91, 158] width 105 height 25
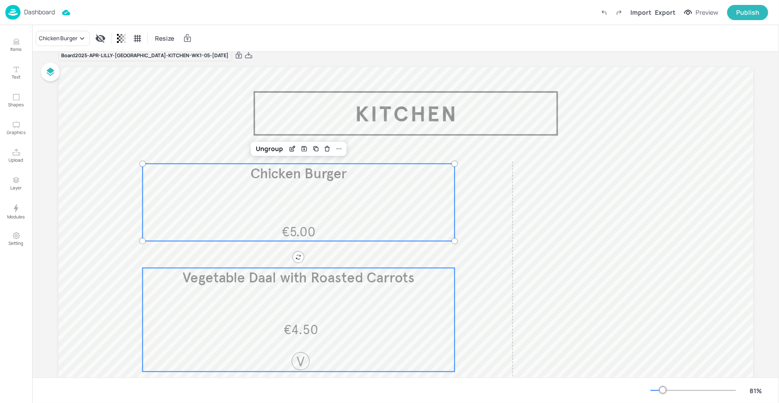
click at [256, 272] on span "Vegetable Daal with Roasted Carrots" at bounding box center [299, 277] width 232 height 17
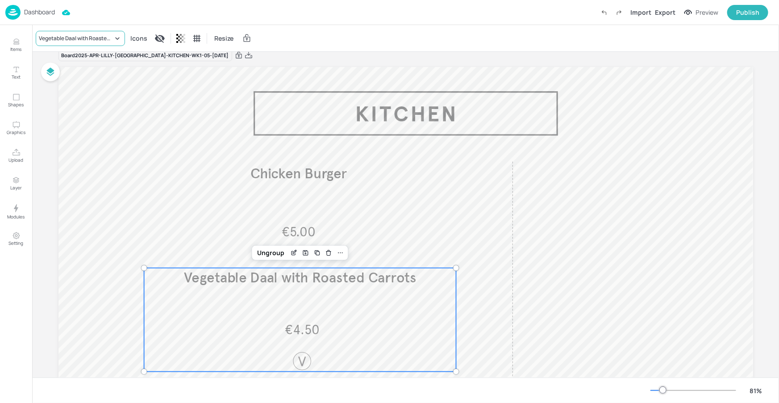
click at [85, 39] on div "Vegetable Daal with Roasted Carrots" at bounding box center [76, 38] width 74 height 8
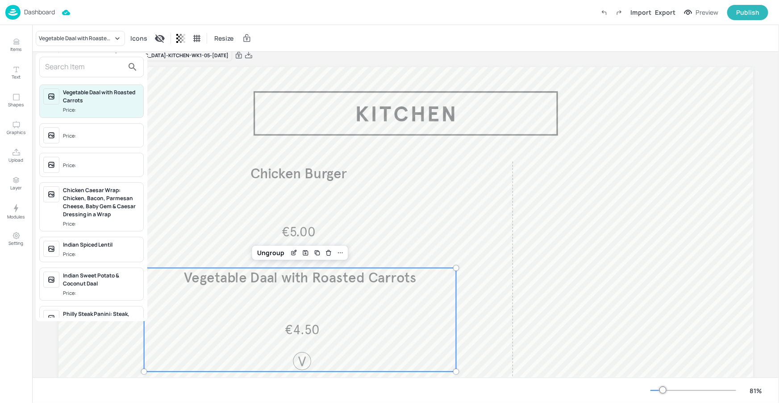
click at [79, 77] on div "Vegetable Daal with Roasted Carrots Price: Price: Price: Chicken Caesar Wrap: C…" at bounding box center [92, 187] width 112 height 268
click at [84, 61] on input "text" at bounding box center [84, 67] width 79 height 14
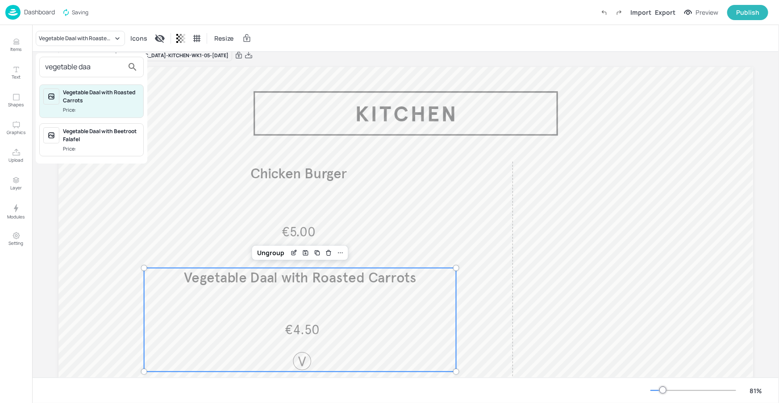
type input "vegetable daa"
click at [105, 150] on span "Price:" at bounding box center [101, 149] width 77 height 8
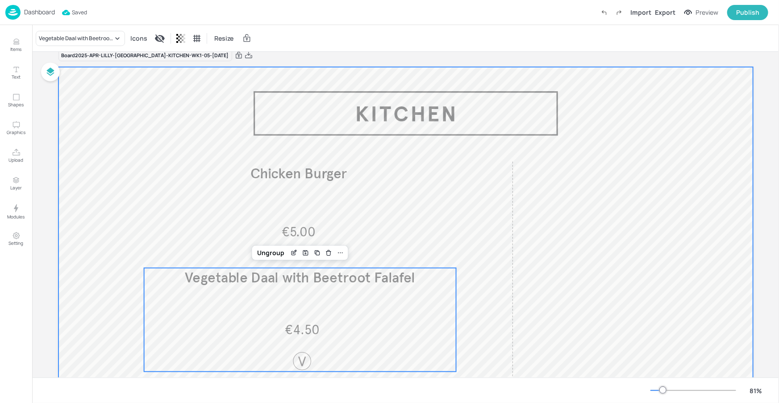
click at [455, 140] on div at bounding box center [406, 262] width 695 height 391
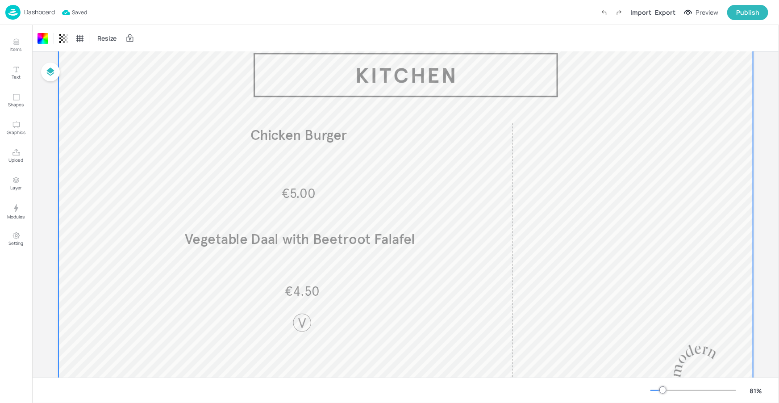
scroll to position [0, 0]
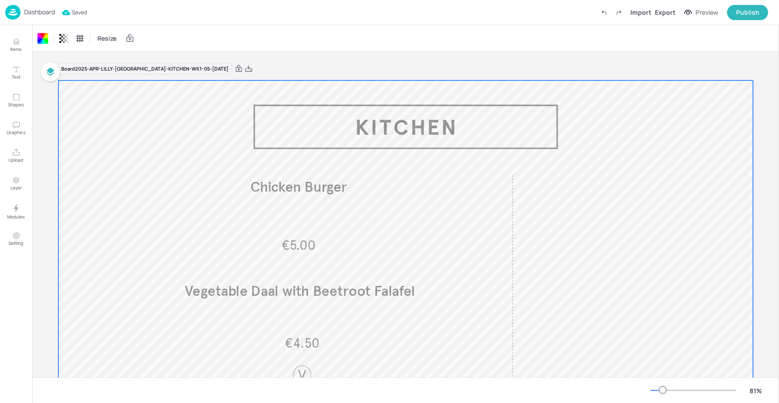
click at [664, 7] on div "Import Export Preview Publish" at bounding box center [683, 12] width 172 height 15
click at [665, 9] on div "Export" at bounding box center [665, 12] width 21 height 9
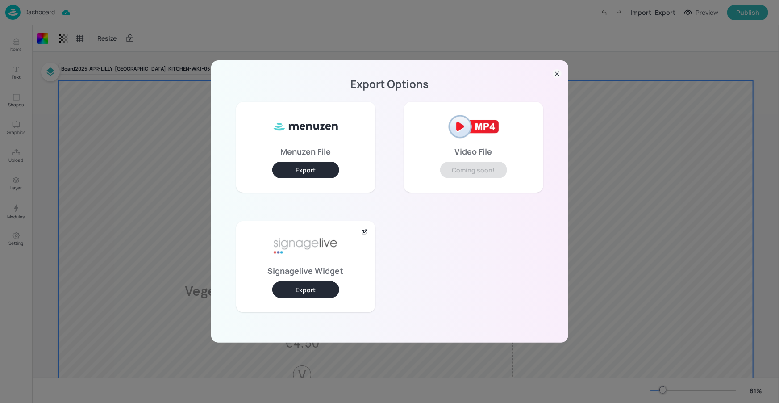
click at [296, 289] on button "Export" at bounding box center [305, 289] width 67 height 17
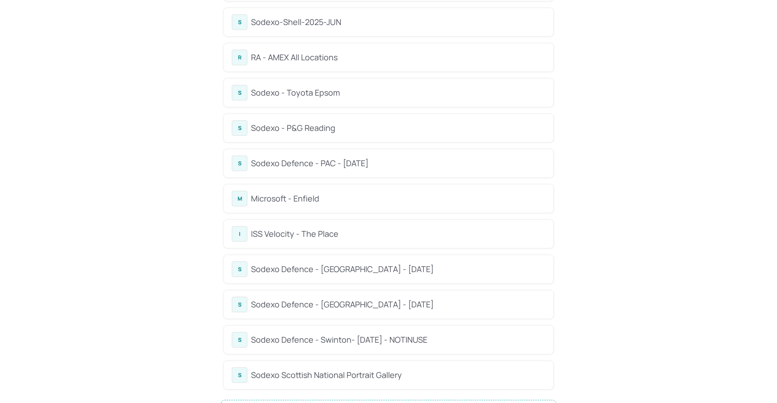
scroll to position [850, 0]
click at [347, 88] on div "Sodexo - Toyota Epsom" at bounding box center [398, 93] width 294 height 12
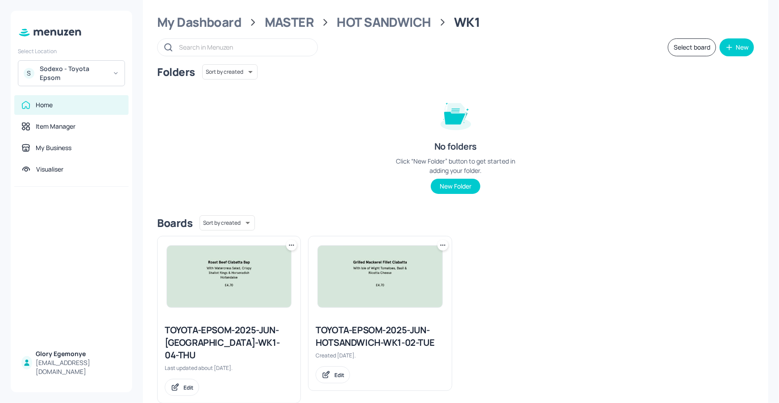
scroll to position [13, 0]
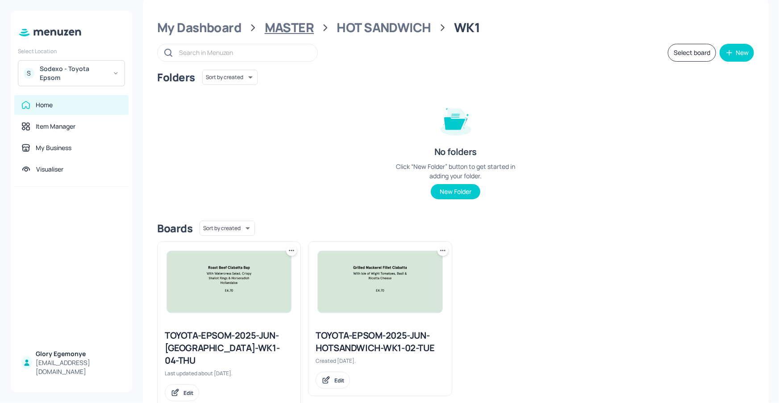
click at [294, 29] on div "MASTER" at bounding box center [290, 28] width 50 height 16
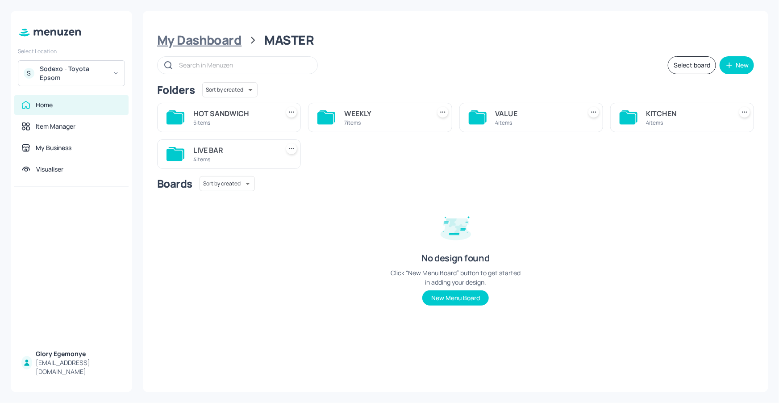
click at [219, 37] on div "My Dashboard" at bounding box center [199, 40] width 84 height 16
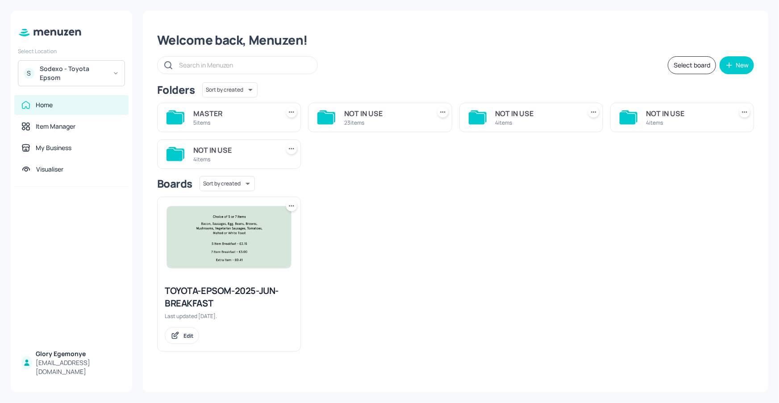
click at [176, 112] on icon at bounding box center [176, 116] width 16 height 12
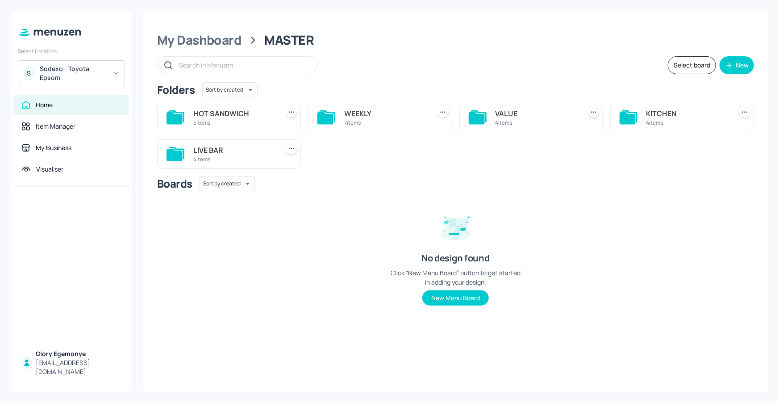
click at [176, 152] on icon at bounding box center [175, 155] width 16 height 12
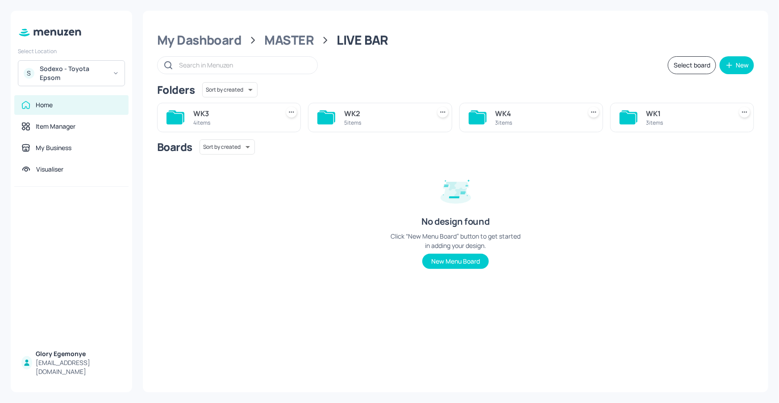
click at [180, 116] on icon at bounding box center [175, 118] width 16 height 12
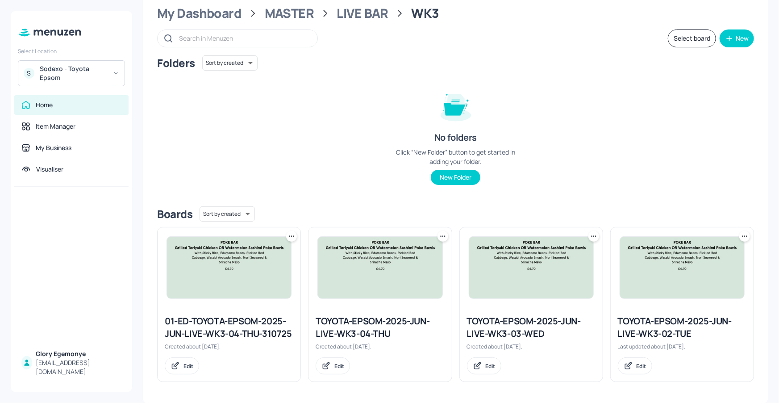
scroll to position [27, 0]
click at [279, 14] on div "MASTER" at bounding box center [290, 13] width 50 height 16
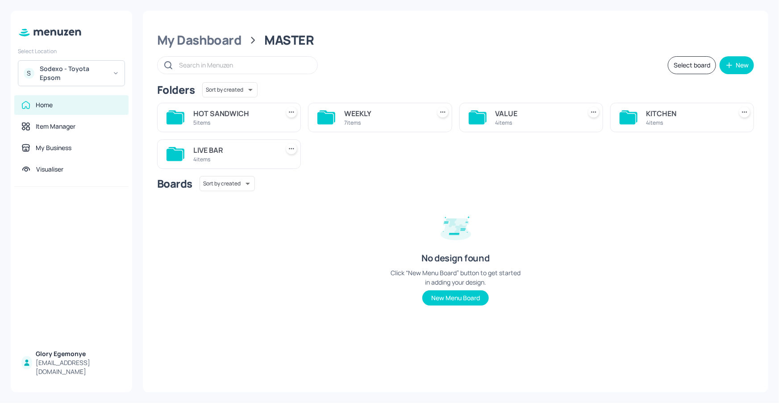
click at [634, 116] on icon at bounding box center [628, 118] width 16 height 12
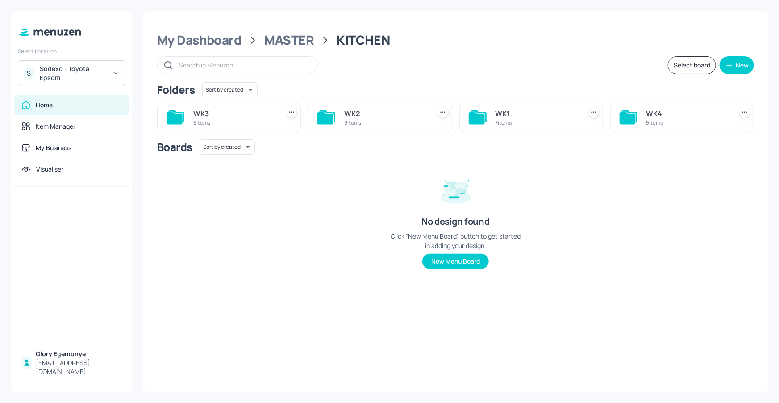
click at [189, 113] on div "WK3 6 items" at bounding box center [229, 117] width 144 height 29
click at [179, 115] on icon at bounding box center [175, 118] width 16 height 12
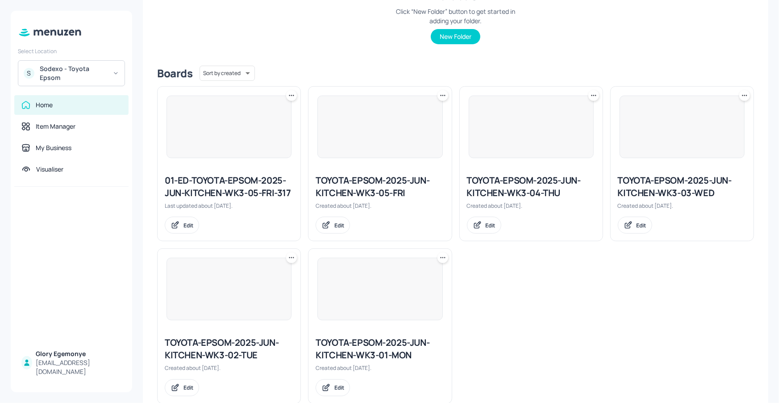
scroll to position [189, 0]
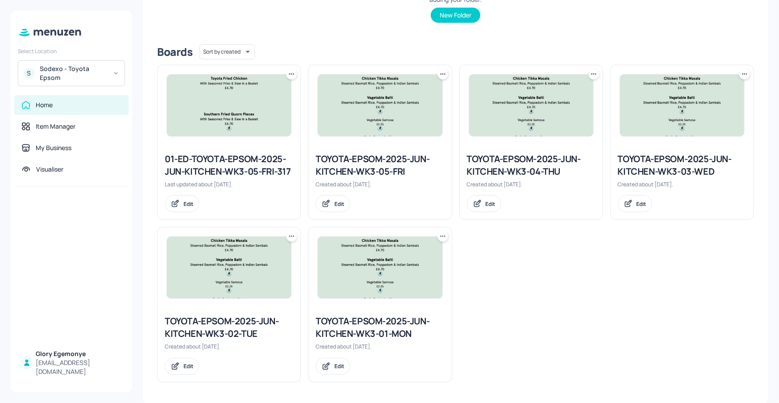
click at [376, 322] on div "TOYOTA-EPSOM-2025-JUN-KITCHEN-WK3-01-MON" at bounding box center [380, 327] width 129 height 25
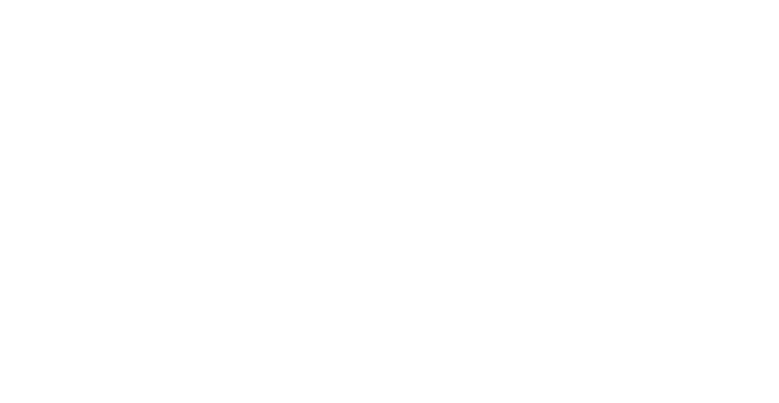
click at [666, 311] on div at bounding box center [389, 201] width 779 height 403
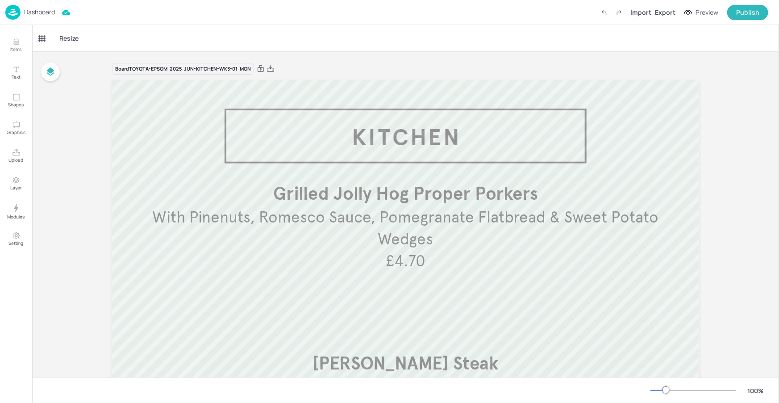
click at [662, 388] on div at bounding box center [694, 390] width 86 height 7
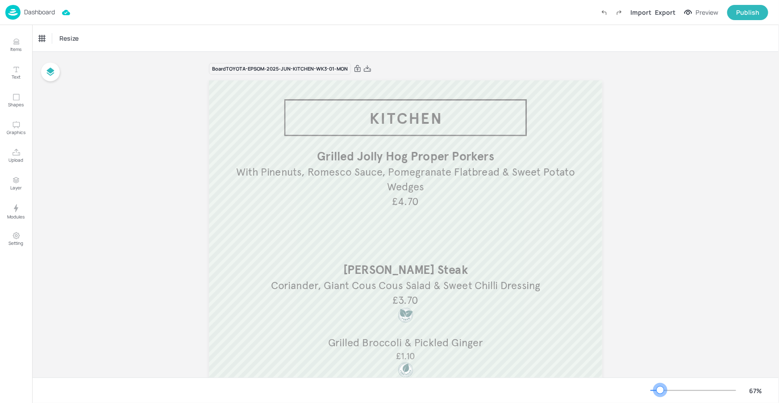
click at [661, 389] on div at bounding box center [660, 389] width 7 height 7
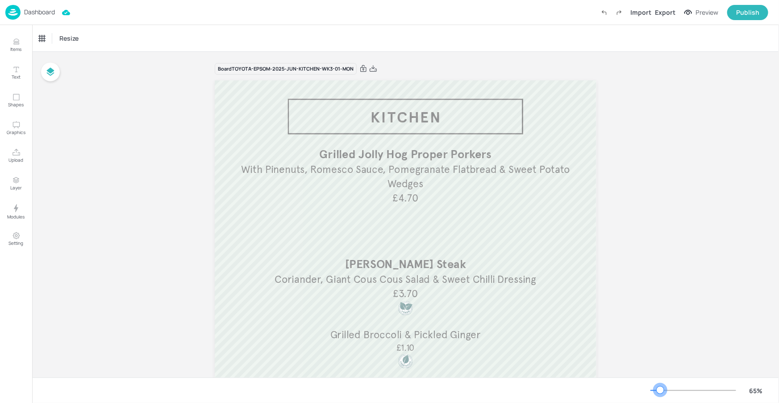
click at [661, 389] on div at bounding box center [660, 389] width 7 height 7
click at [658, 390] on div at bounding box center [660, 389] width 7 height 7
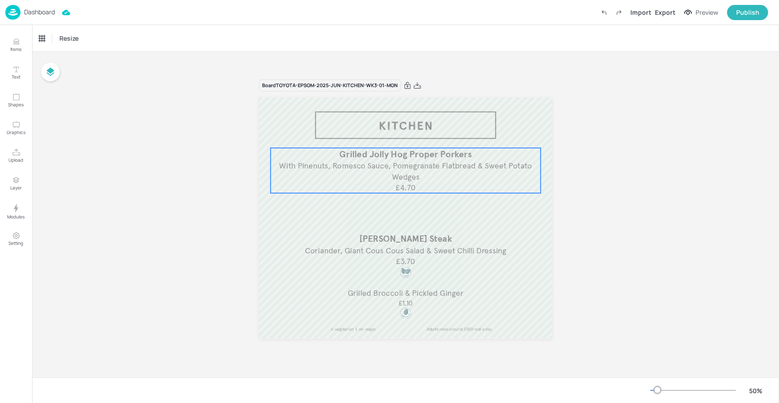
click at [449, 154] on span "Grilled Jolly Hog Proper Porkers" at bounding box center [405, 153] width 133 height 11
click at [105, 42] on div "Grilled Jolly Hog Proper Porkers" at bounding box center [76, 38] width 74 height 8
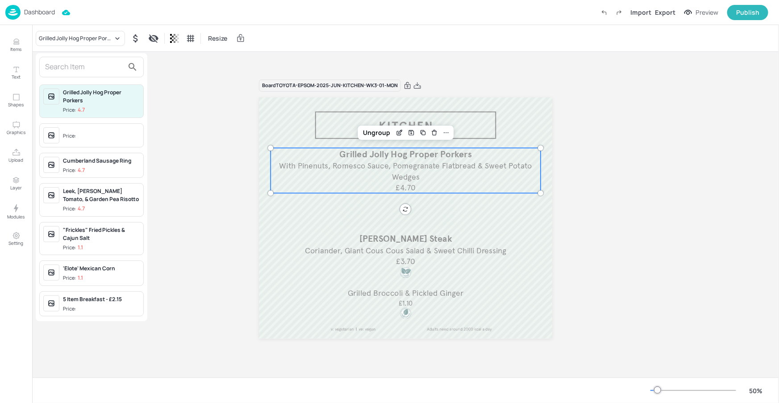
drag, startPoint x: 104, startPoint y: 69, endPoint x: 108, endPoint y: 68, distance: 4.7
click at [104, 69] on input "text" at bounding box center [84, 67] width 79 height 14
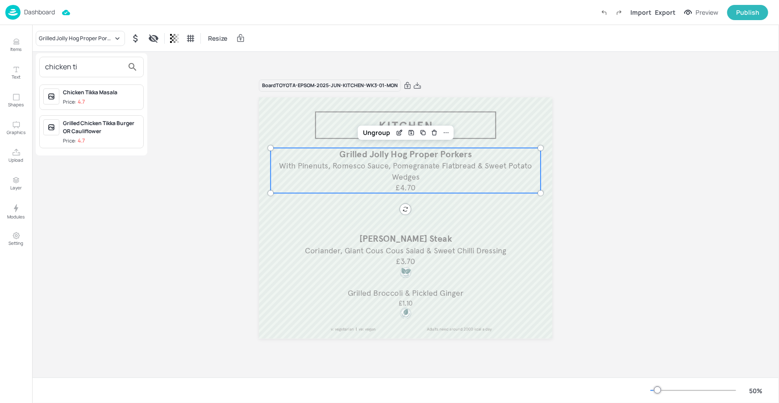
type input "chicken ti"
click at [114, 103] on span "Price: 4.7" at bounding box center [101, 102] width 77 height 8
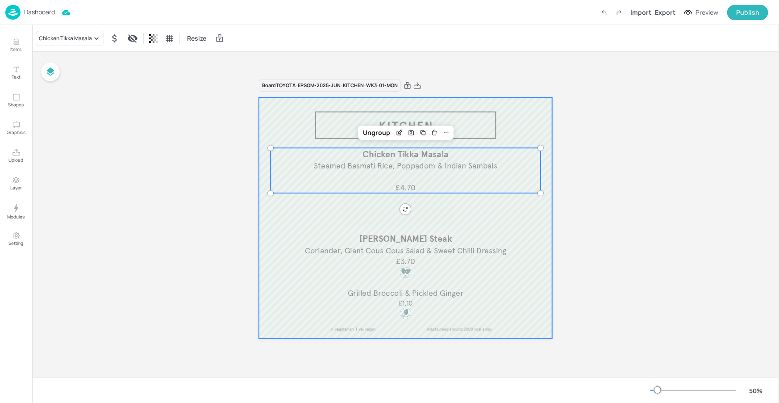
click at [484, 131] on div at bounding box center [406, 217] width 294 height 241
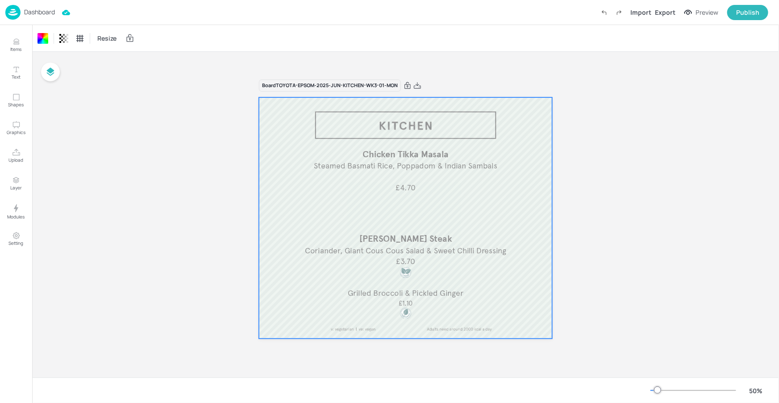
click at [459, 130] on div at bounding box center [406, 217] width 294 height 241
